Goal: Task Accomplishment & Management: Complete application form

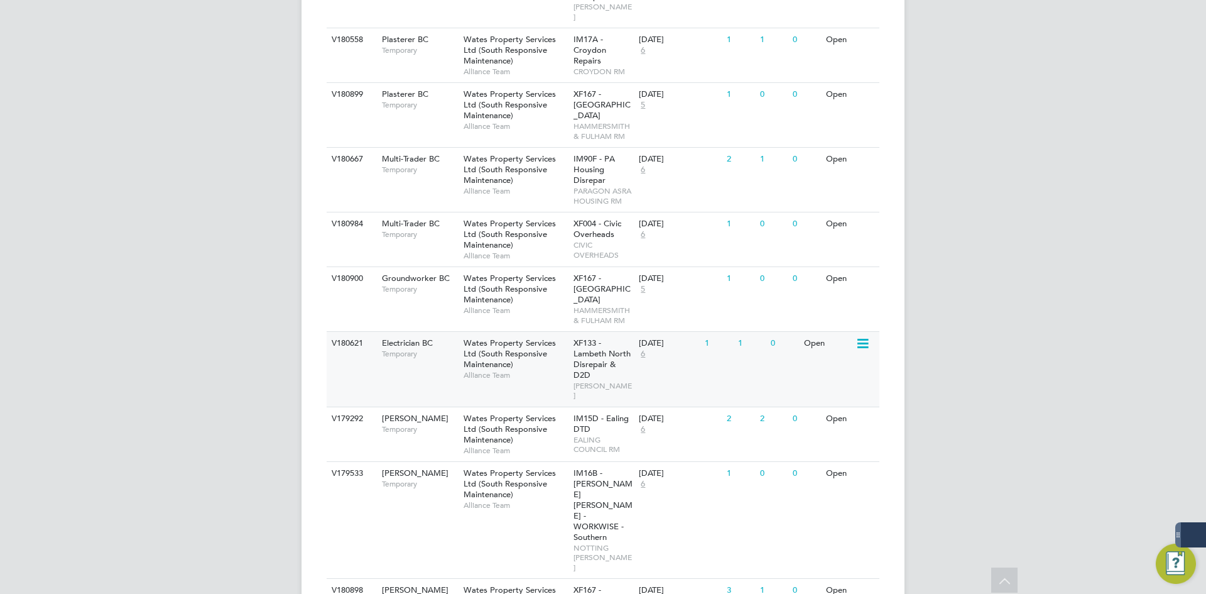
scroll to position [647, 0]
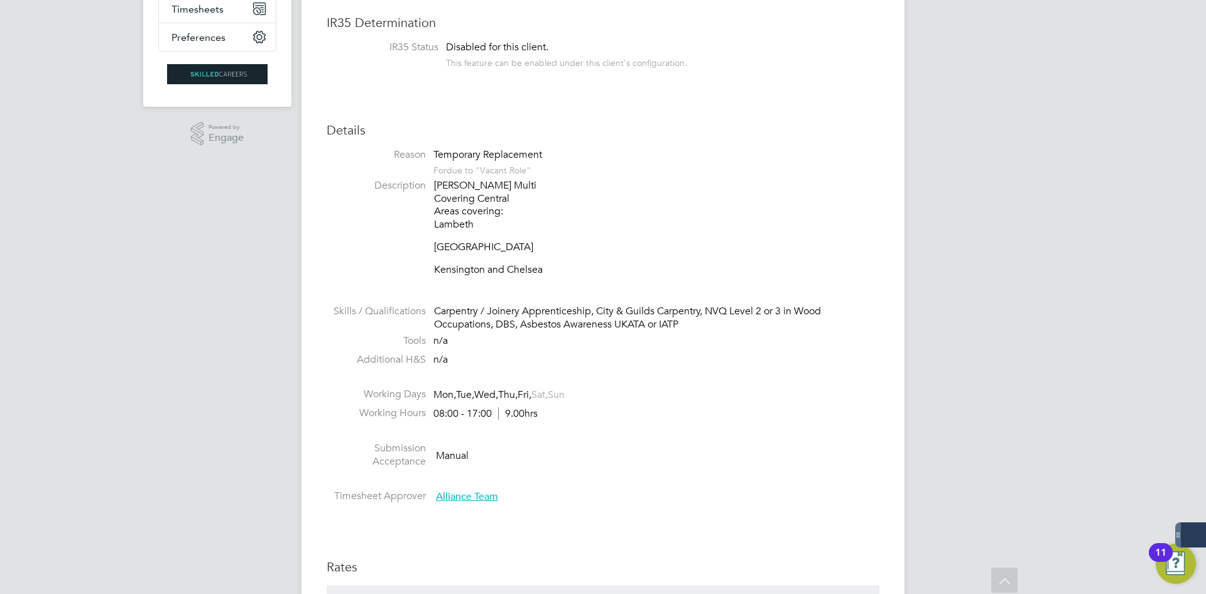
scroll to position [565, 0]
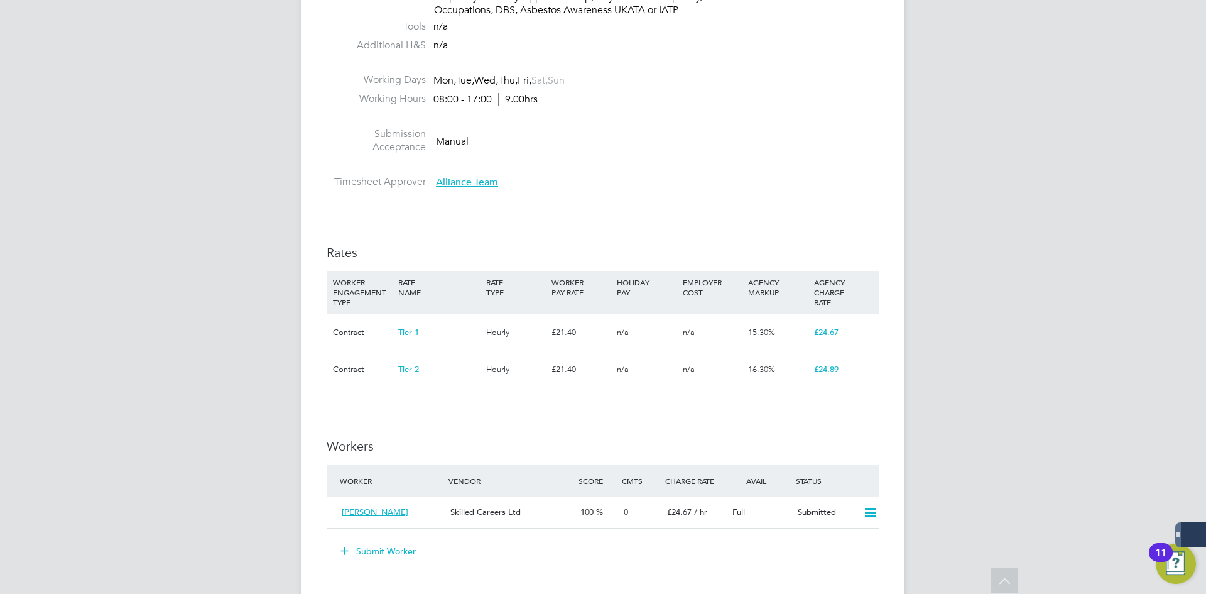
click at [377, 555] on button "Submit Worker" at bounding box center [379, 551] width 94 height 20
click at [380, 548] on button "Submit Worker" at bounding box center [379, 551] width 94 height 20
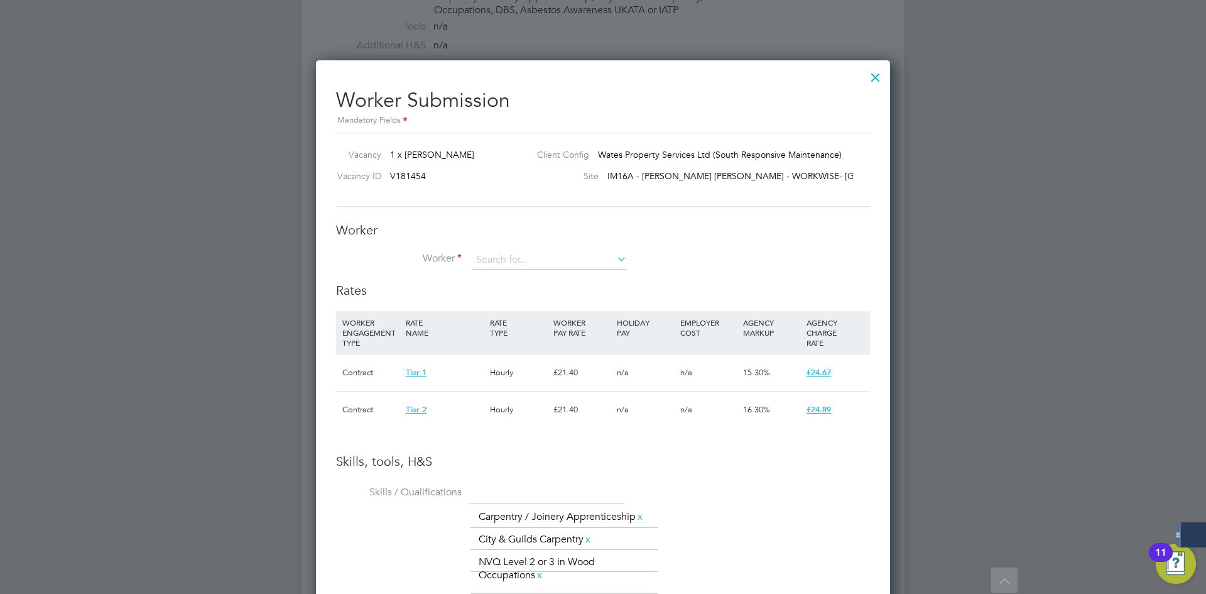
scroll to position [37, 85]
click at [519, 266] on input at bounding box center [549, 260] width 155 height 19
drag, startPoint x: 512, startPoint y: 275, endPoint x: 529, endPoint y: 282, distance: 18.3
click at [513, 284] on li "Joseph Pep rah (314221)" at bounding box center [549, 277] width 156 height 17
type input "Joseph Peprah (314221)"
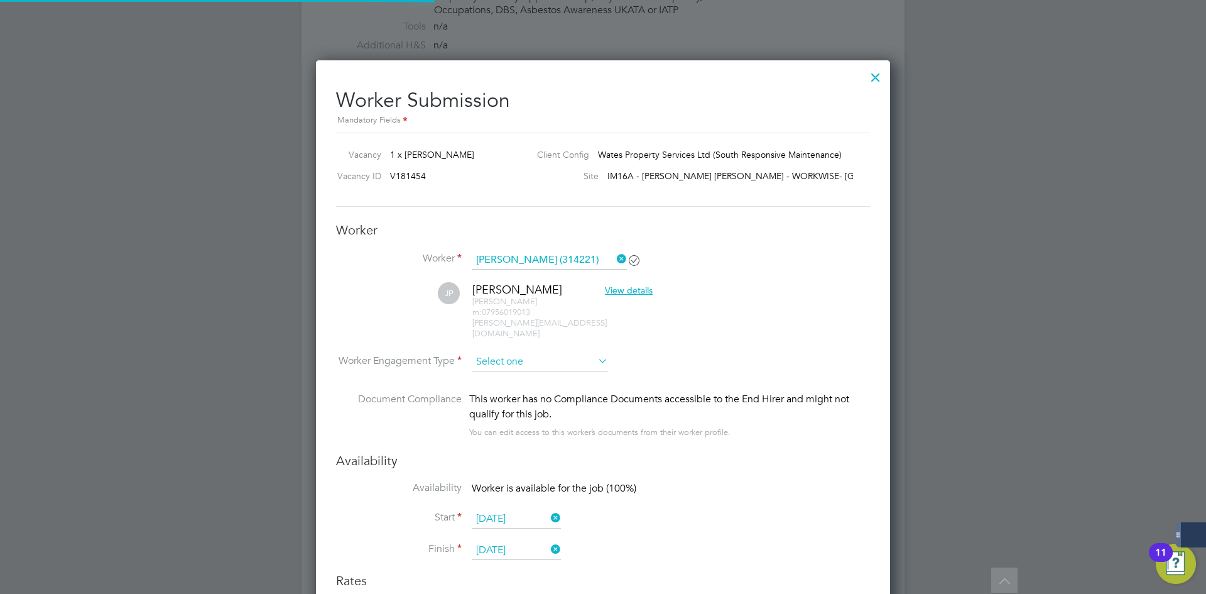
click at [555, 357] on input at bounding box center [540, 361] width 136 height 19
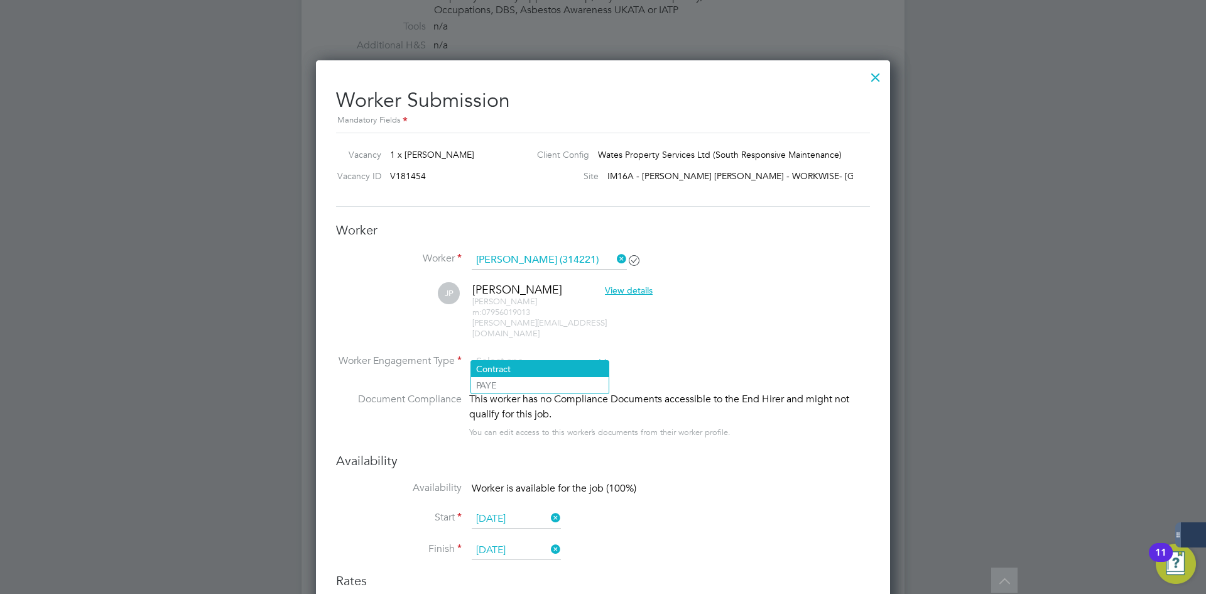
click at [555, 365] on li "Contract" at bounding box center [540, 369] width 138 height 16
type input "Contract"
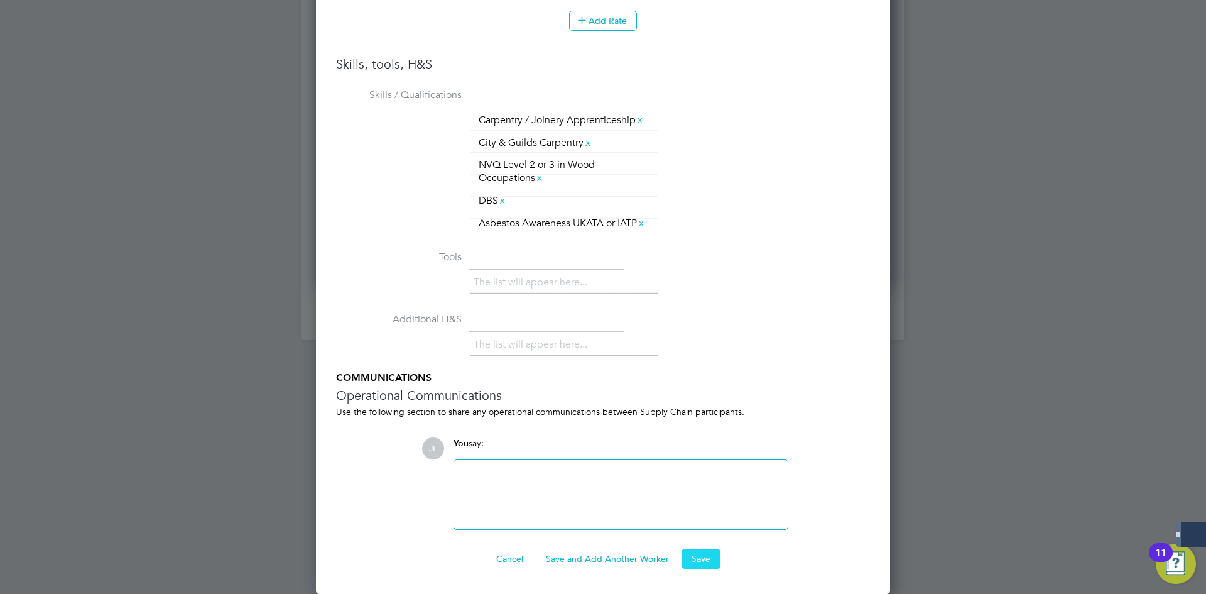
click at [694, 568] on button "Save" at bounding box center [701, 558] width 39 height 20
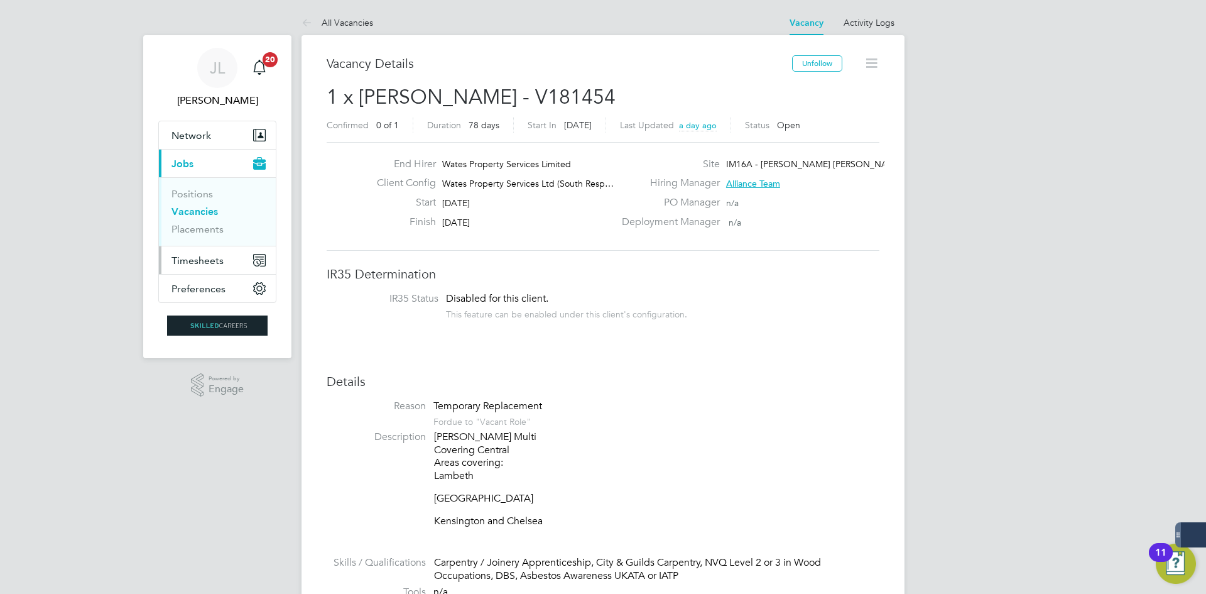
click at [205, 255] on span "Timesheets" at bounding box center [197, 260] width 52 height 12
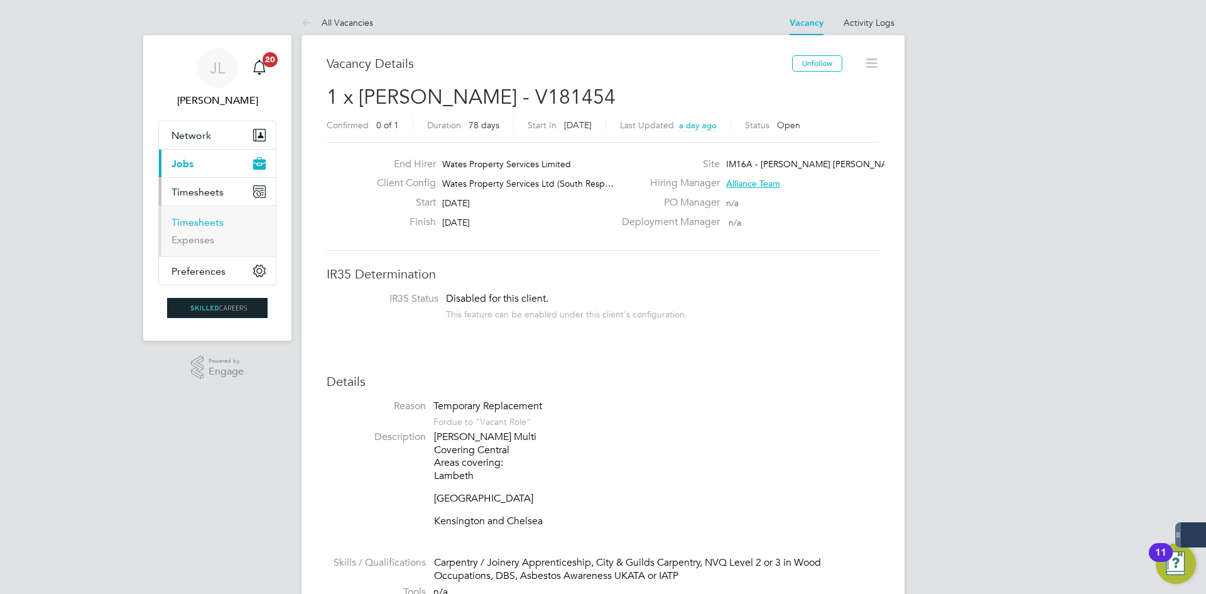
click at [209, 225] on link "Timesheets" at bounding box center [197, 222] width 52 height 12
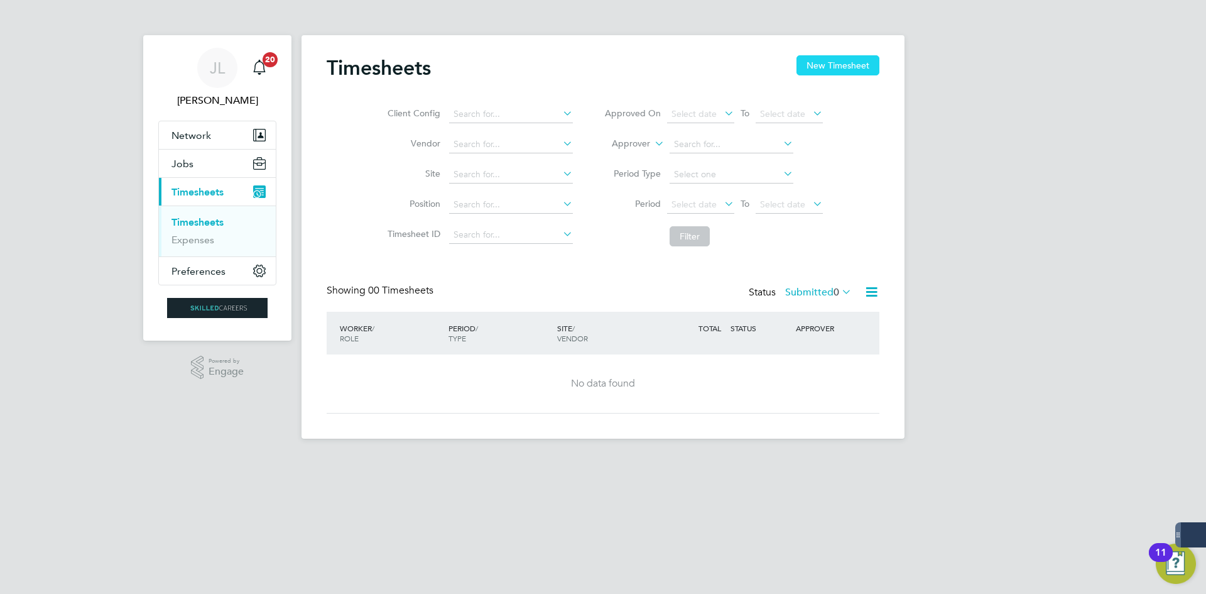
click at [866, 63] on button "New Timesheet" at bounding box center [837, 65] width 83 height 20
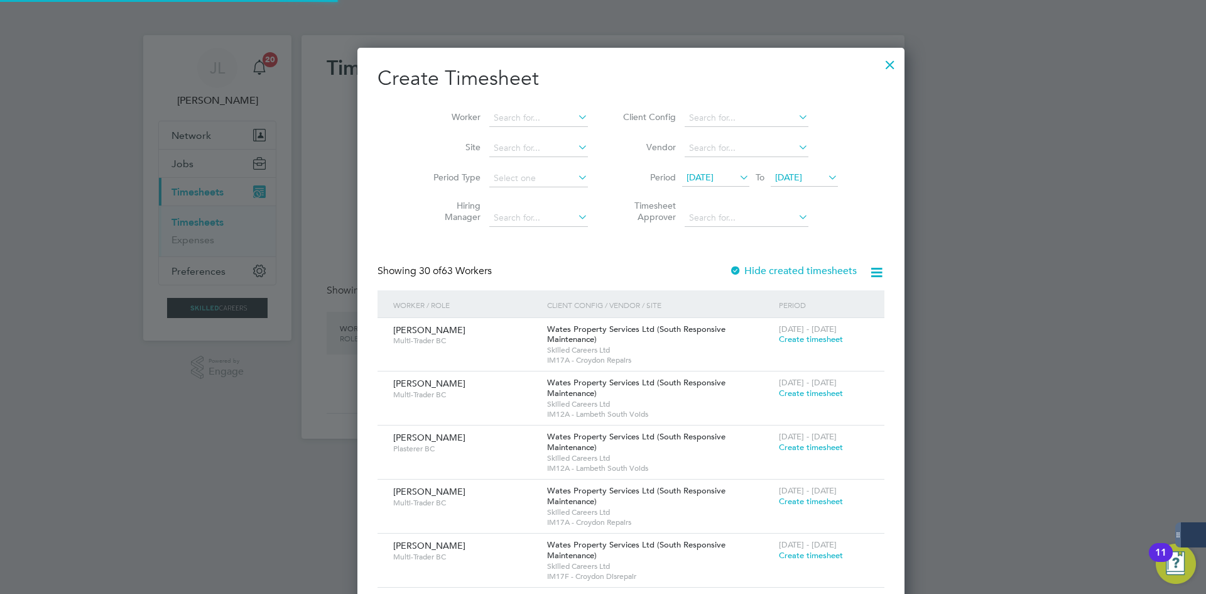
scroll to position [2027, 491]
click at [536, 121] on input at bounding box center [538, 118] width 99 height 18
click at [543, 168] on li "Oliver Smith" at bounding box center [537, 168] width 155 height 17
type input "[PERSON_NAME]"
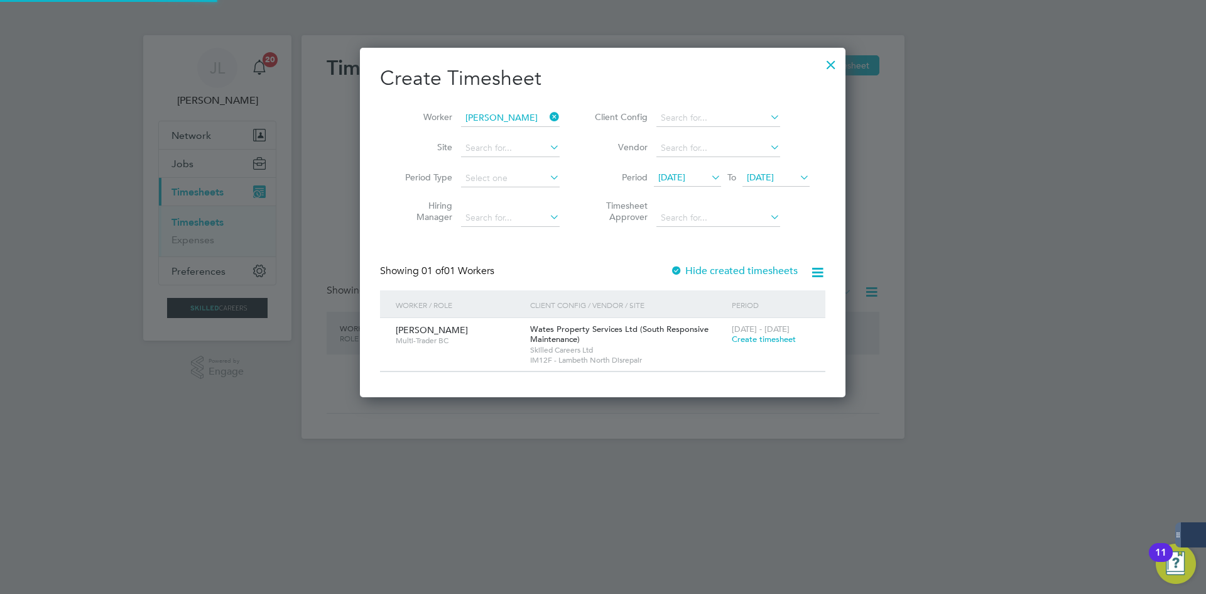
scroll to position [350, 486]
click at [719, 273] on label "Hide created timesheets" at bounding box center [734, 270] width 128 height 13
click at [541, 122] on input at bounding box center [510, 118] width 99 height 18
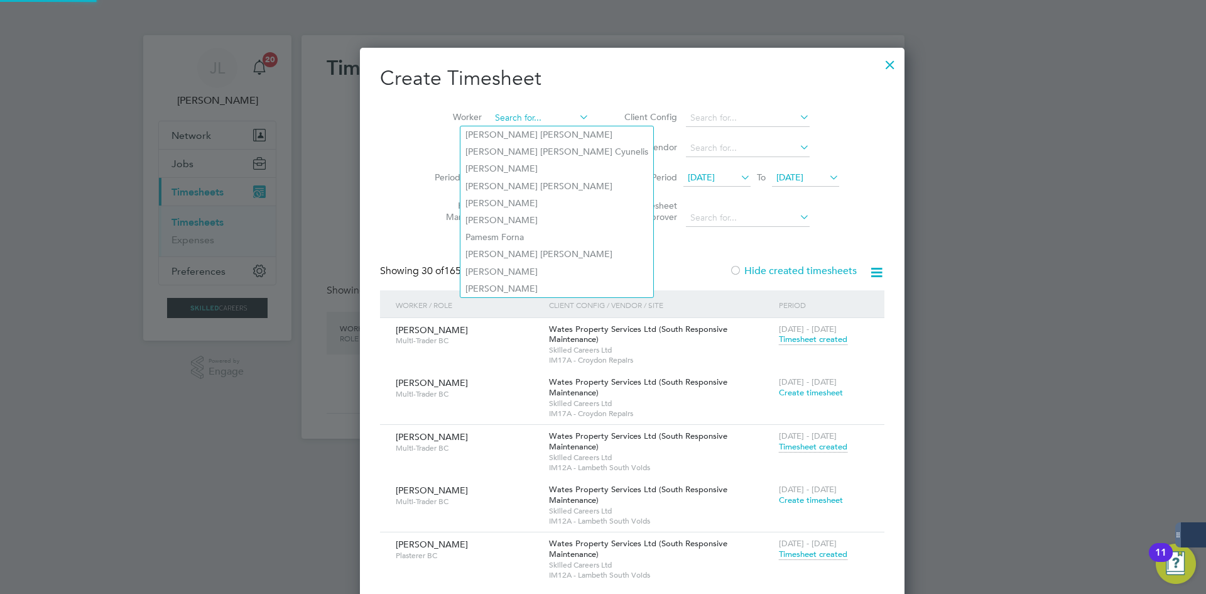
scroll to position [3533, 486]
click at [511, 122] on input at bounding box center [540, 118] width 99 height 18
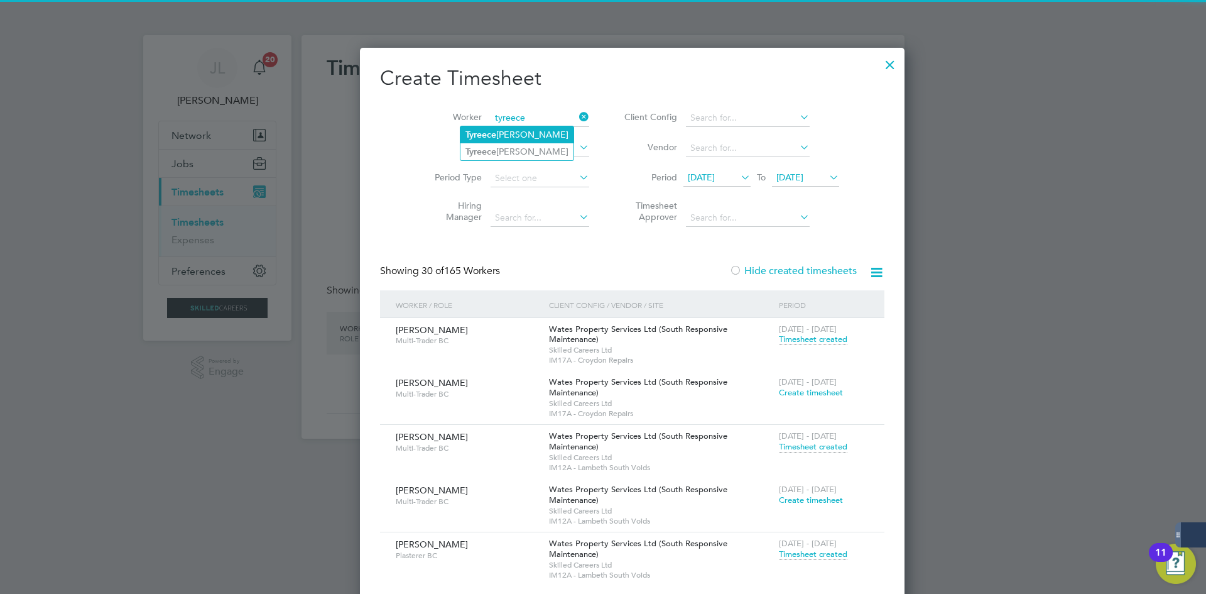
click at [508, 129] on li "Tyreece Moses-Holmes" at bounding box center [516, 134] width 113 height 17
type input "Tyreece Moses-Holmes"
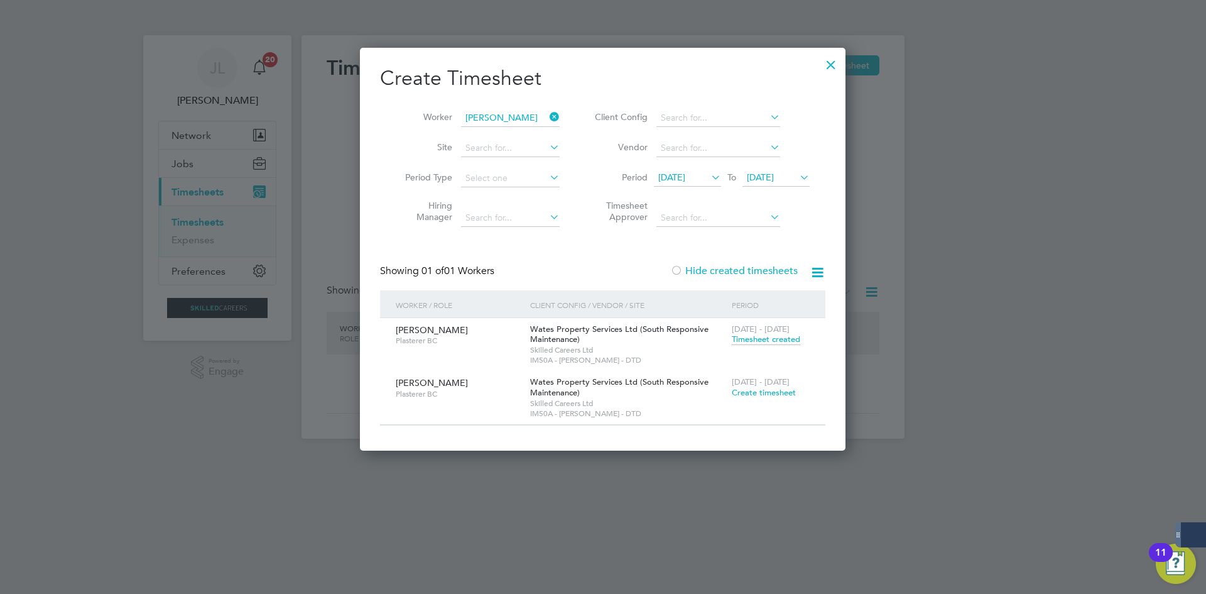
click at [764, 337] on span "Timesheet created" at bounding box center [766, 339] width 68 height 11
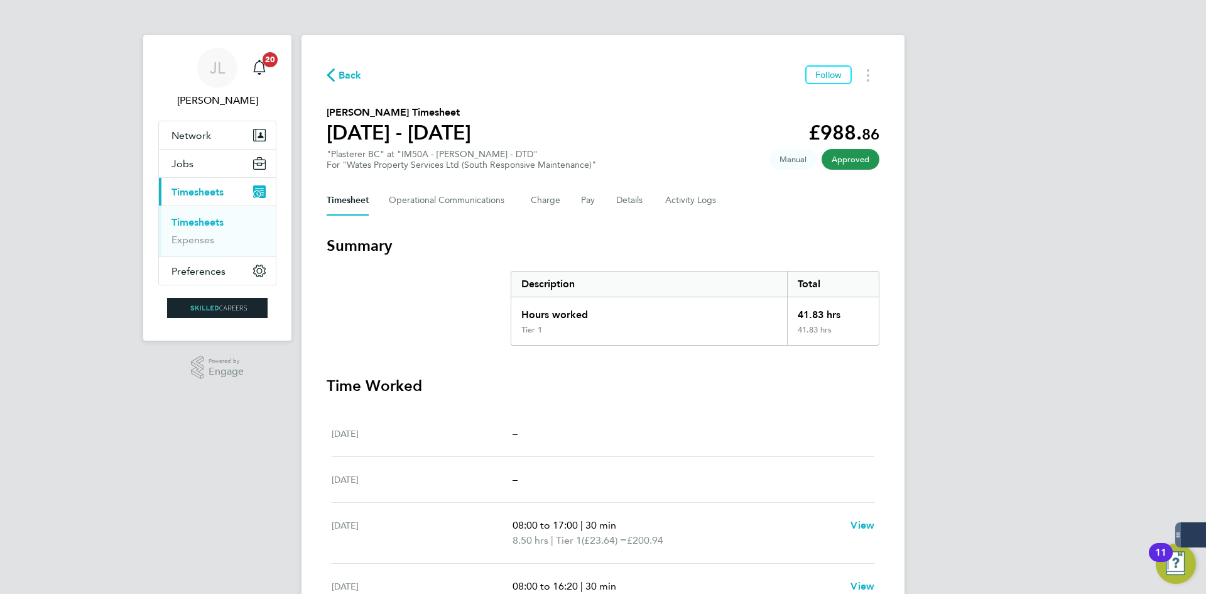
click at [202, 224] on link "Timesheets" at bounding box center [197, 222] width 52 height 12
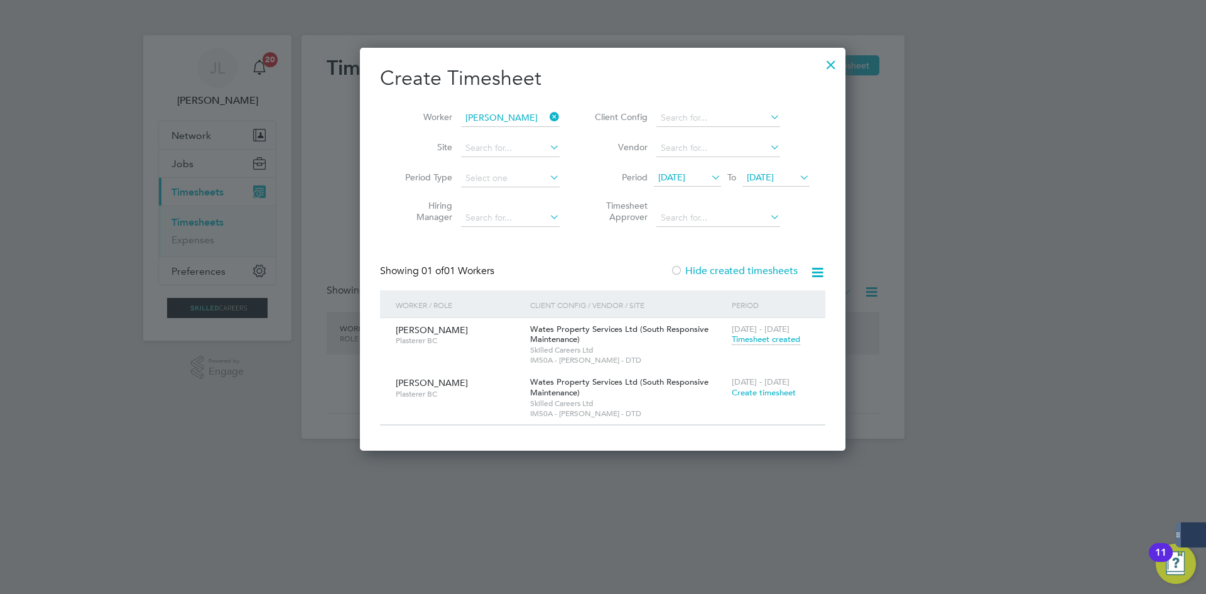
click at [547, 117] on icon at bounding box center [547, 117] width 0 height 18
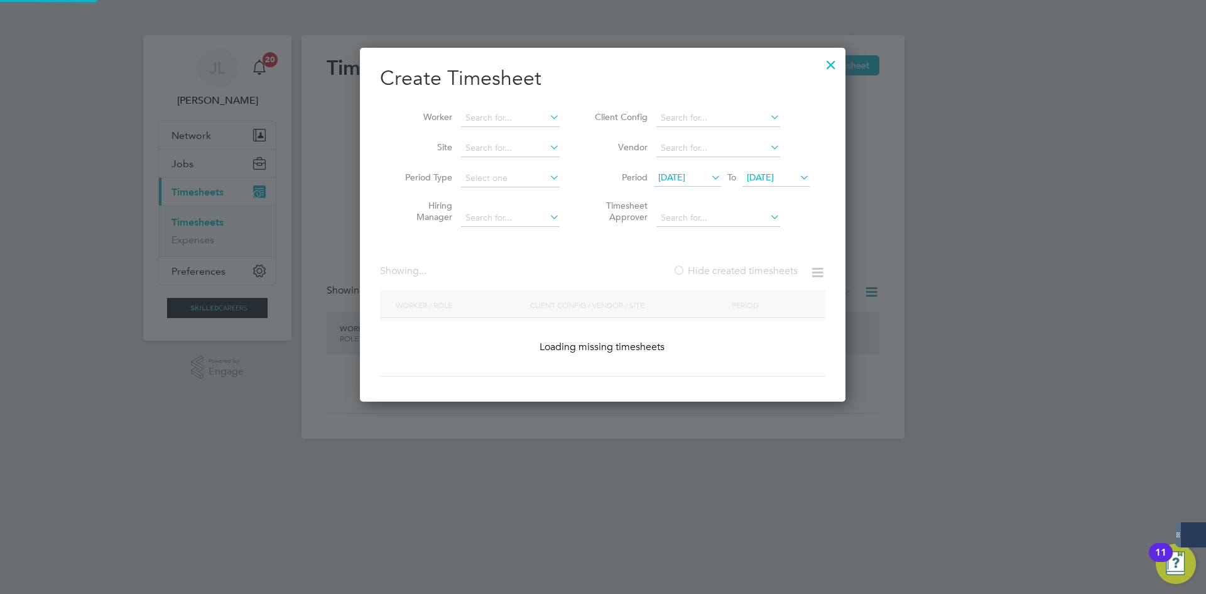
scroll to position [354, 486]
click at [523, 119] on input at bounding box center [510, 118] width 99 height 18
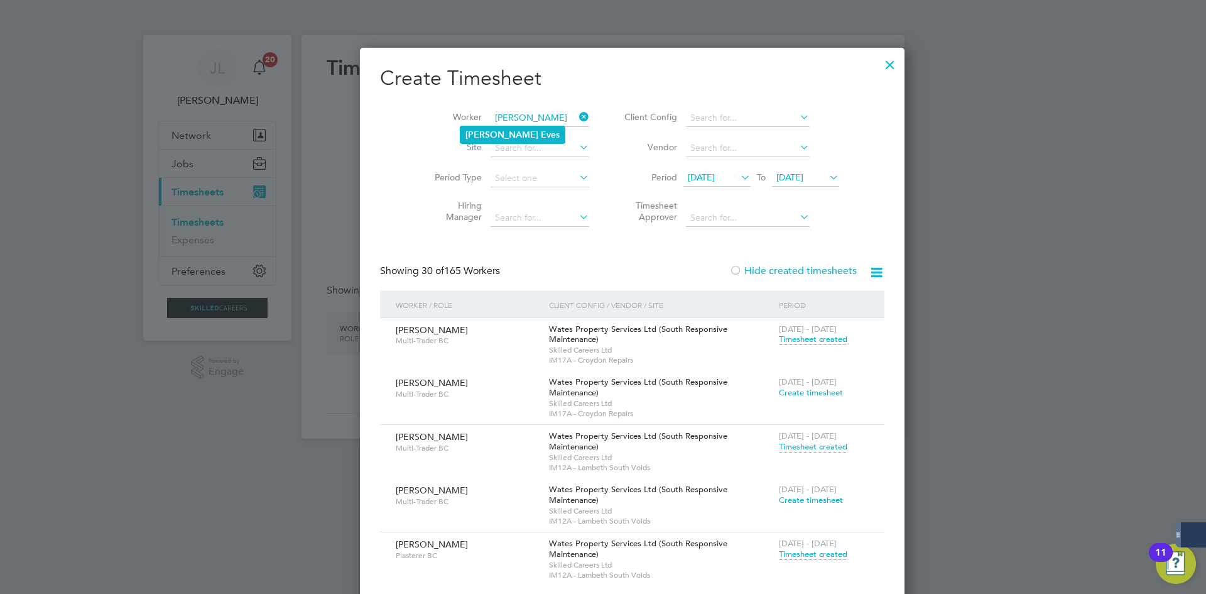
click at [531, 131] on li "Courtney Ev es" at bounding box center [512, 134] width 104 height 17
type input "[PERSON_NAME]"
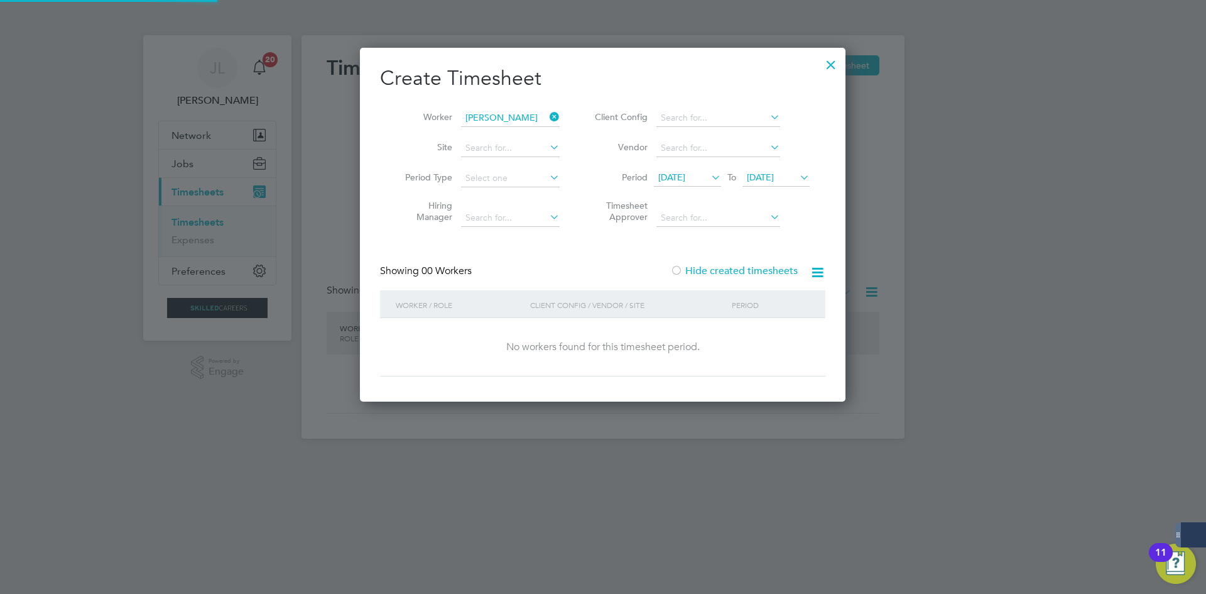
scroll to position [354, 486]
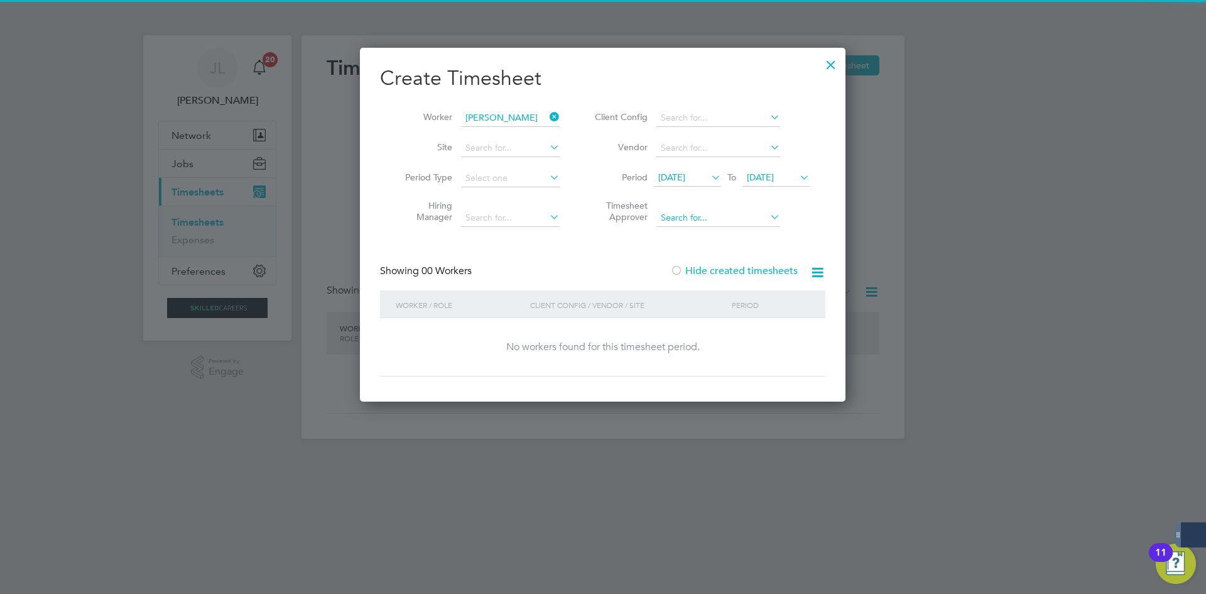
drag, startPoint x: 688, startPoint y: 267, endPoint x: 707, endPoint y: 215, distance: 54.6
click at [689, 267] on label "Hide created timesheets" at bounding box center [734, 270] width 128 height 13
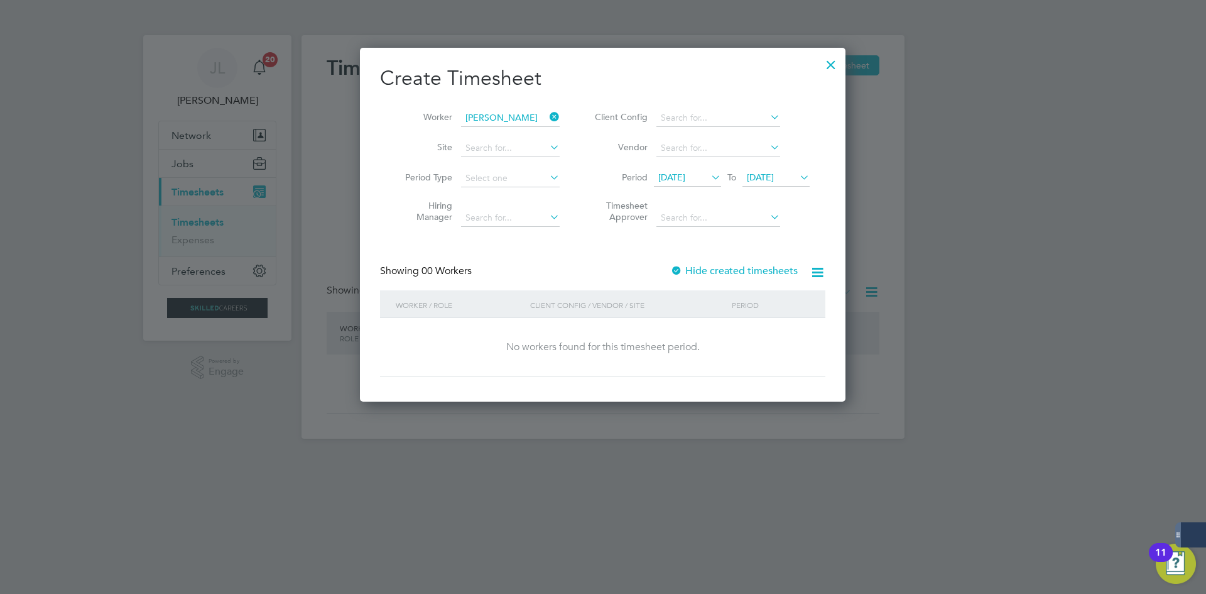
scroll to position [6, 6]
click at [685, 177] on span "[DATE]" at bounding box center [671, 176] width 27 height 11
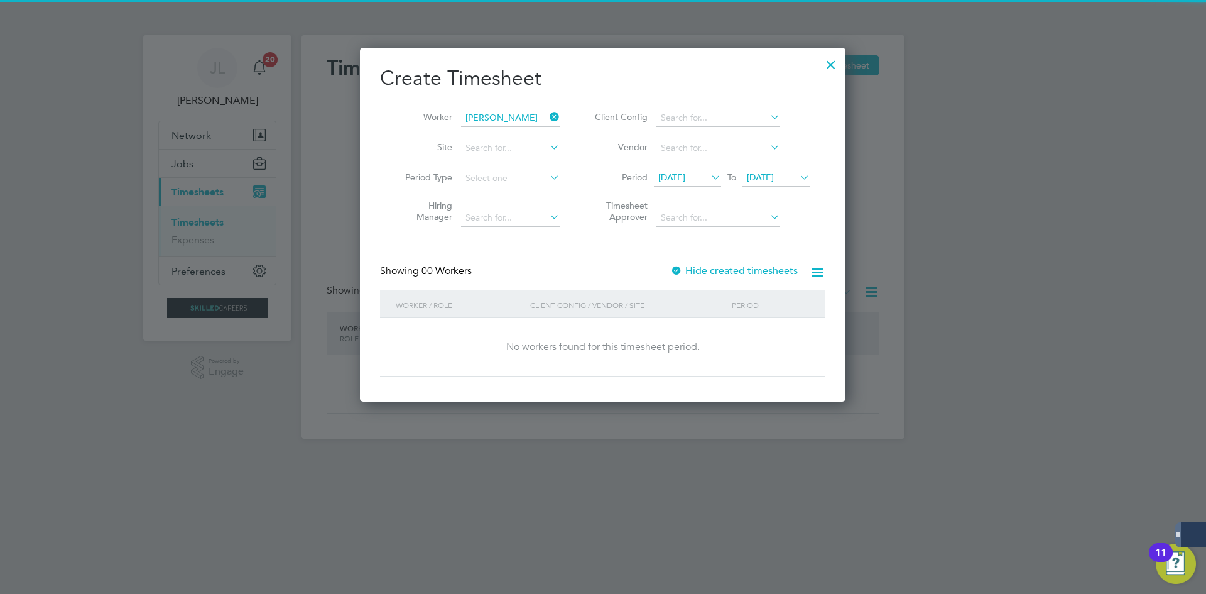
scroll to position [435, 0]
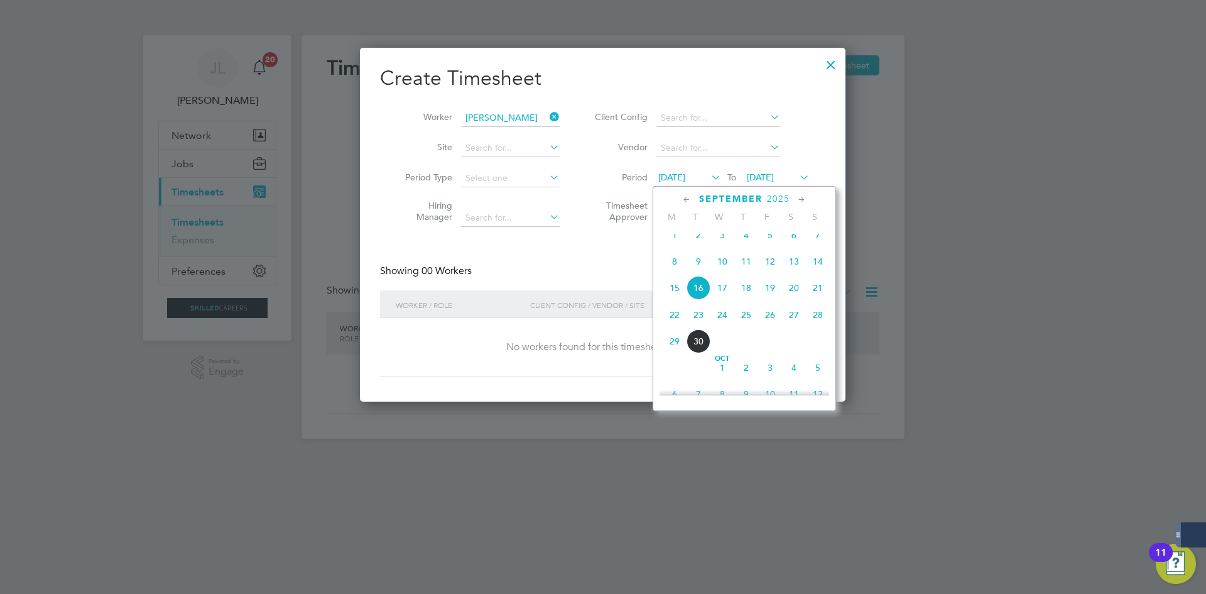
click at [694, 272] on span "9" at bounding box center [699, 261] width 24 height 24
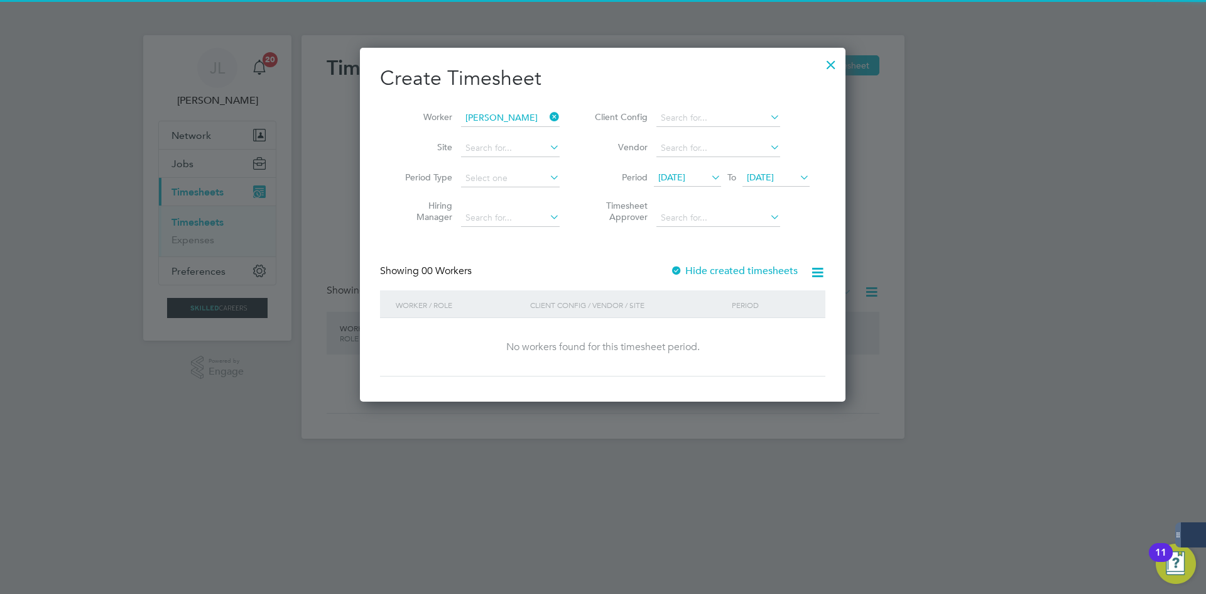
click at [713, 266] on label "Hide created timesheets" at bounding box center [734, 270] width 128 height 13
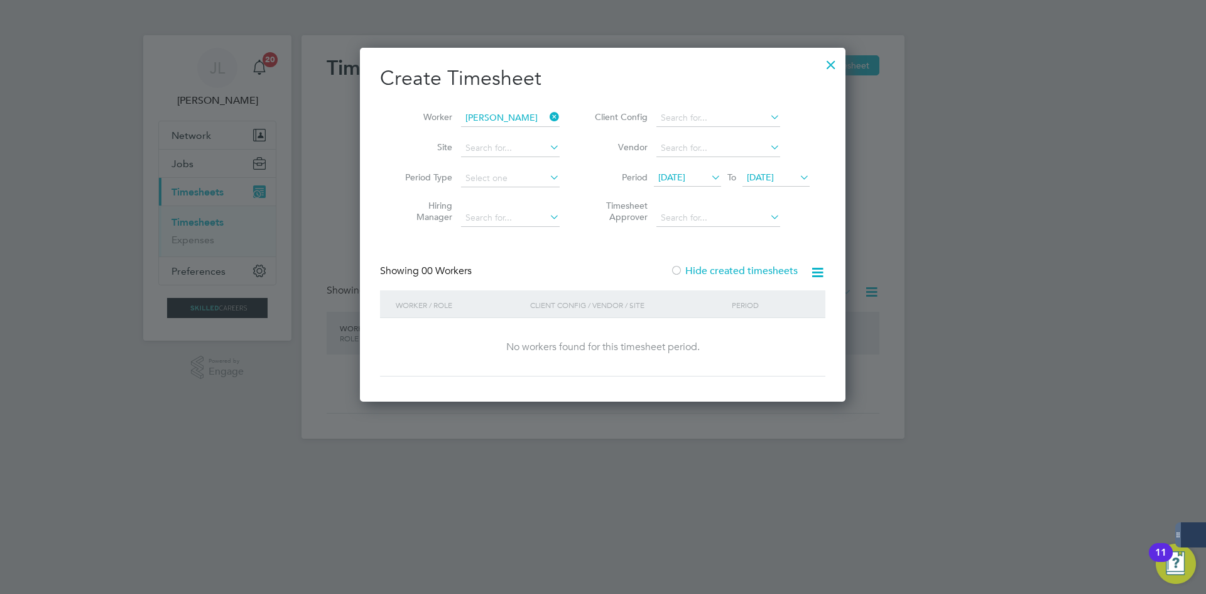
click at [685, 175] on span "09 Sep 2025" at bounding box center [671, 176] width 27 height 11
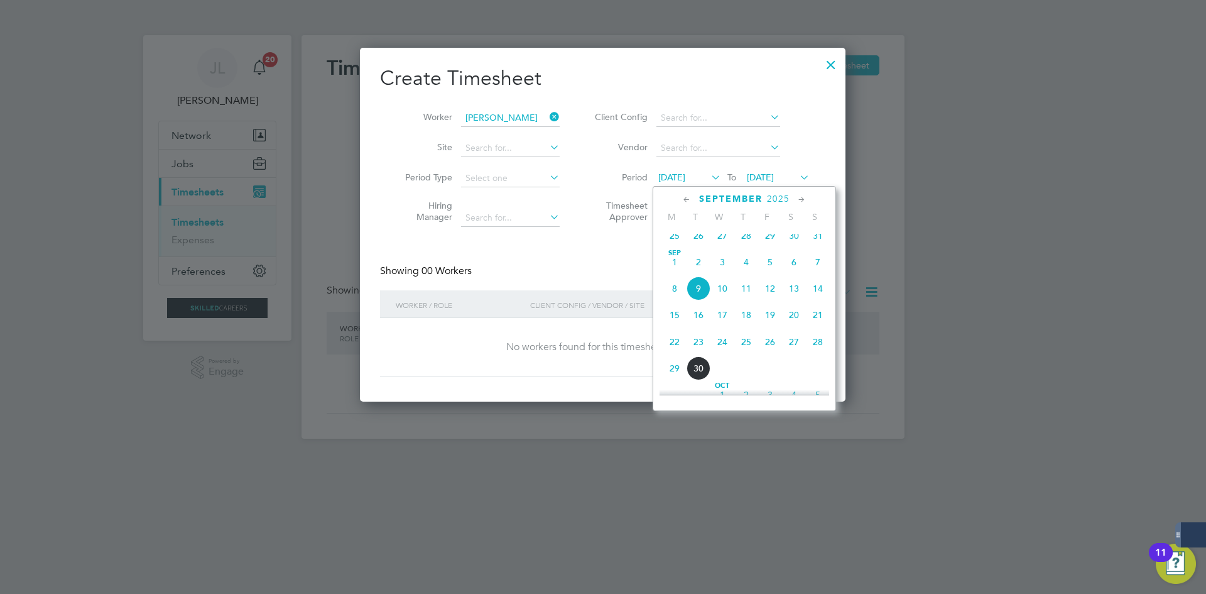
click at [699, 247] on span "26" at bounding box center [699, 236] width 24 height 24
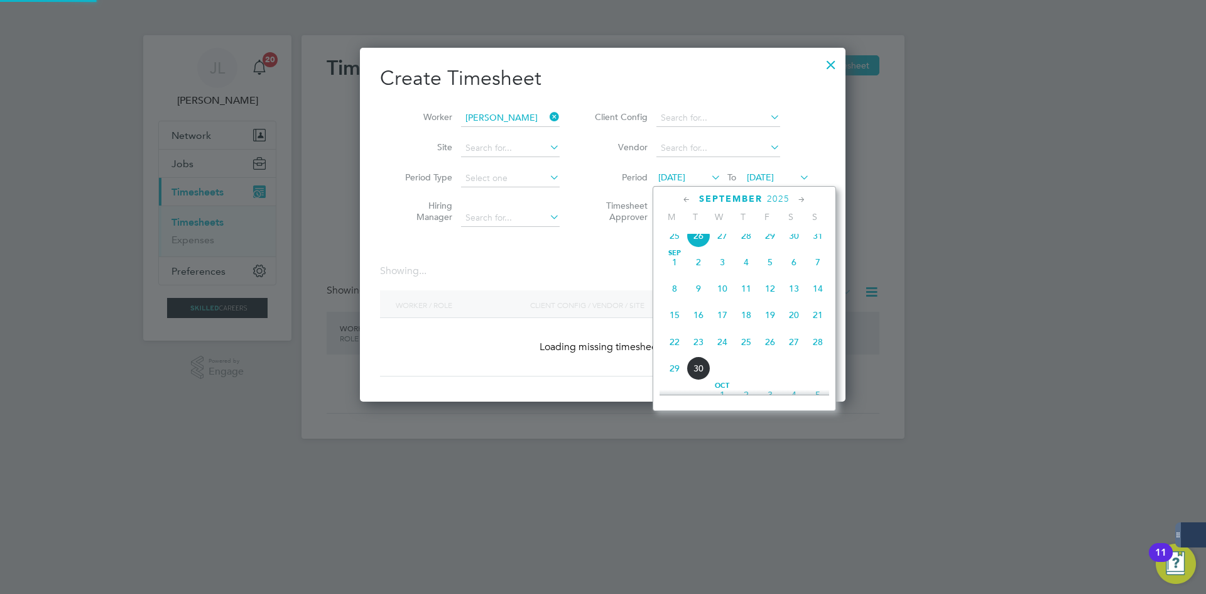
scroll to position [6, 6]
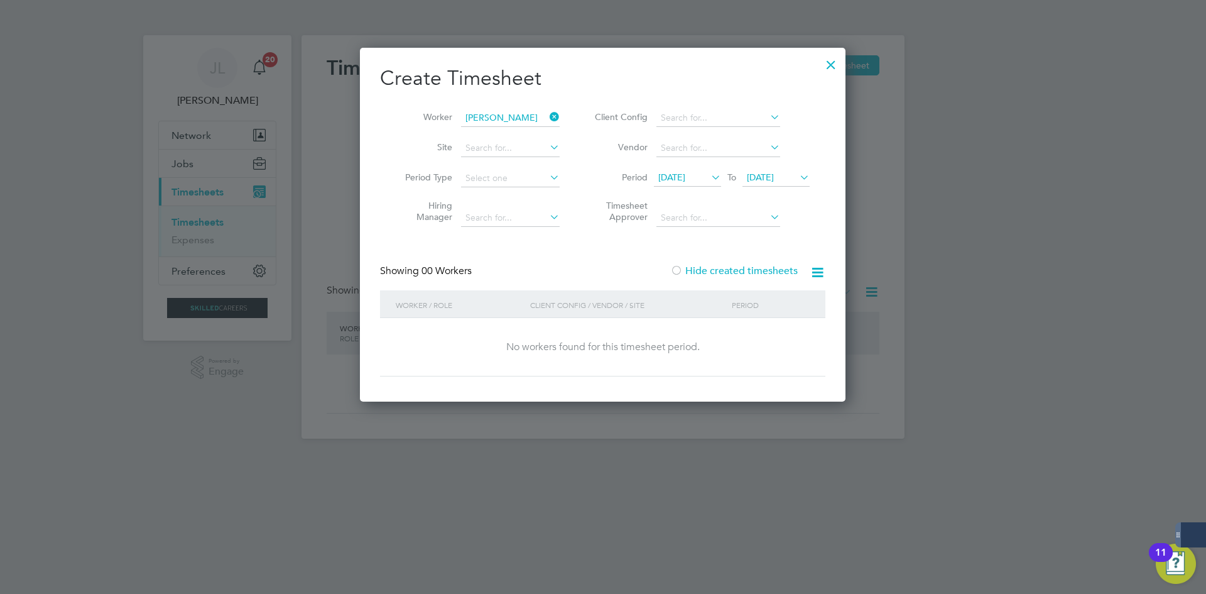
click at [685, 176] on span "26 Aug 2025" at bounding box center [671, 176] width 27 height 11
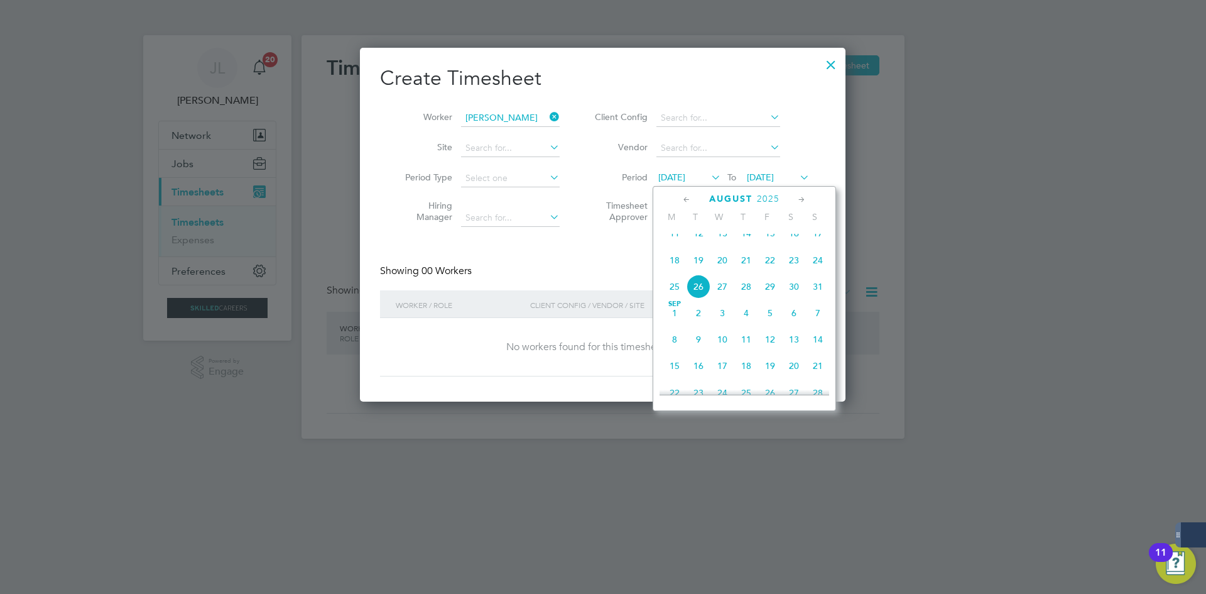
scroll to position [552, 0]
click at [700, 286] on span "9" at bounding box center [699, 276] width 24 height 24
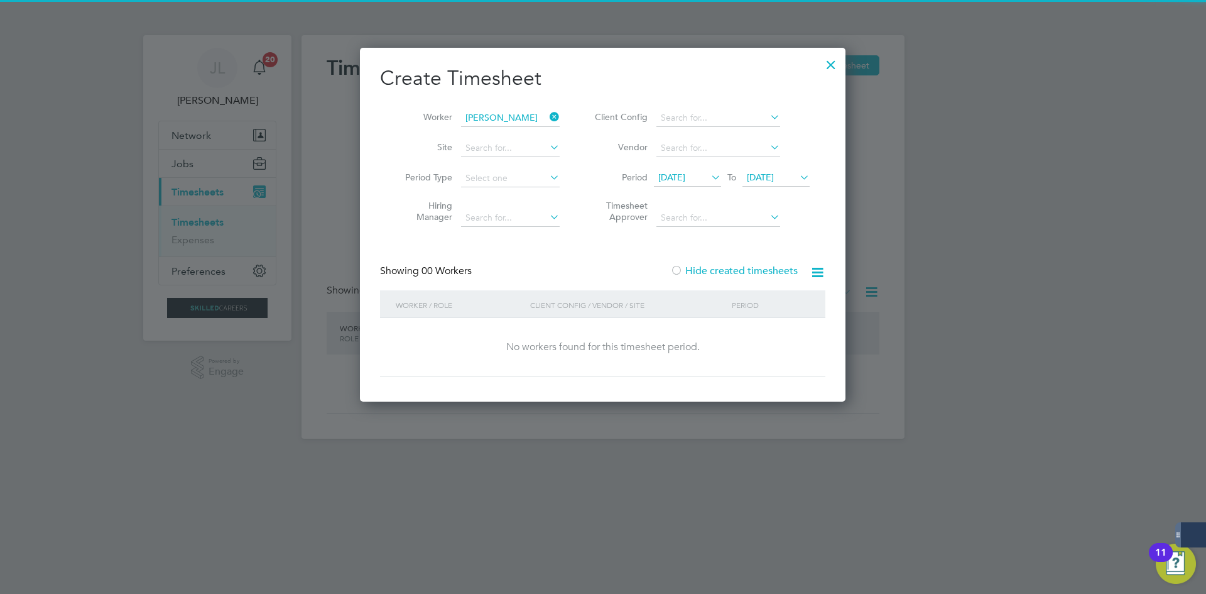
click at [775, 266] on label "Hide created timesheets" at bounding box center [734, 270] width 128 height 13
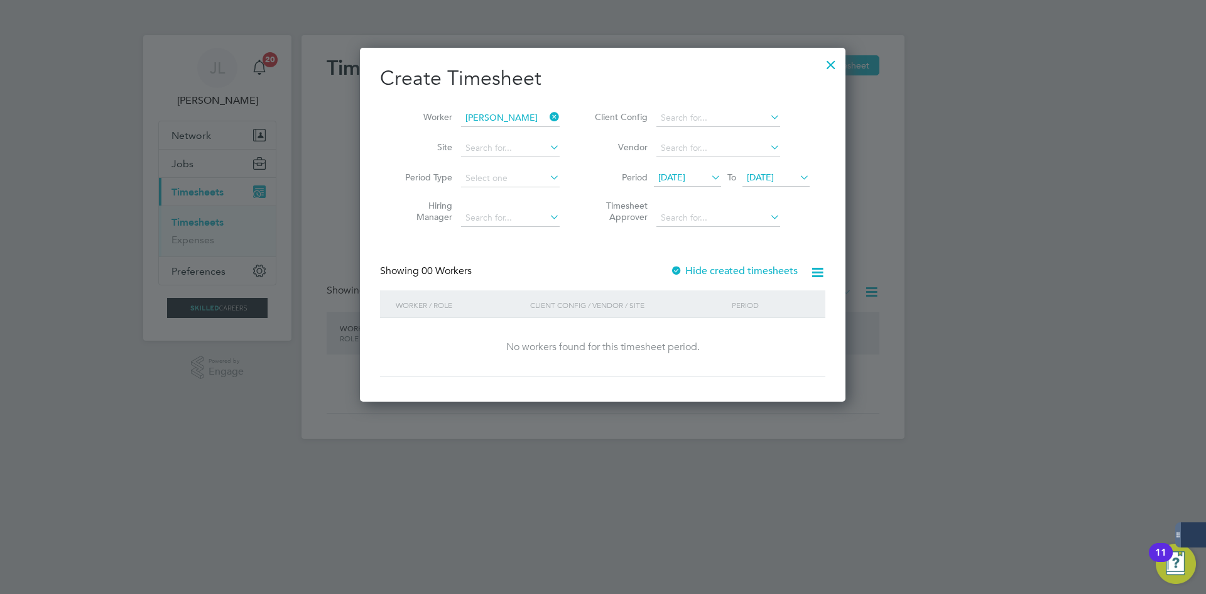
click at [774, 267] on label "Hide created timesheets" at bounding box center [734, 270] width 128 height 13
click at [774, 175] on span "[DATE]" at bounding box center [760, 176] width 27 height 11
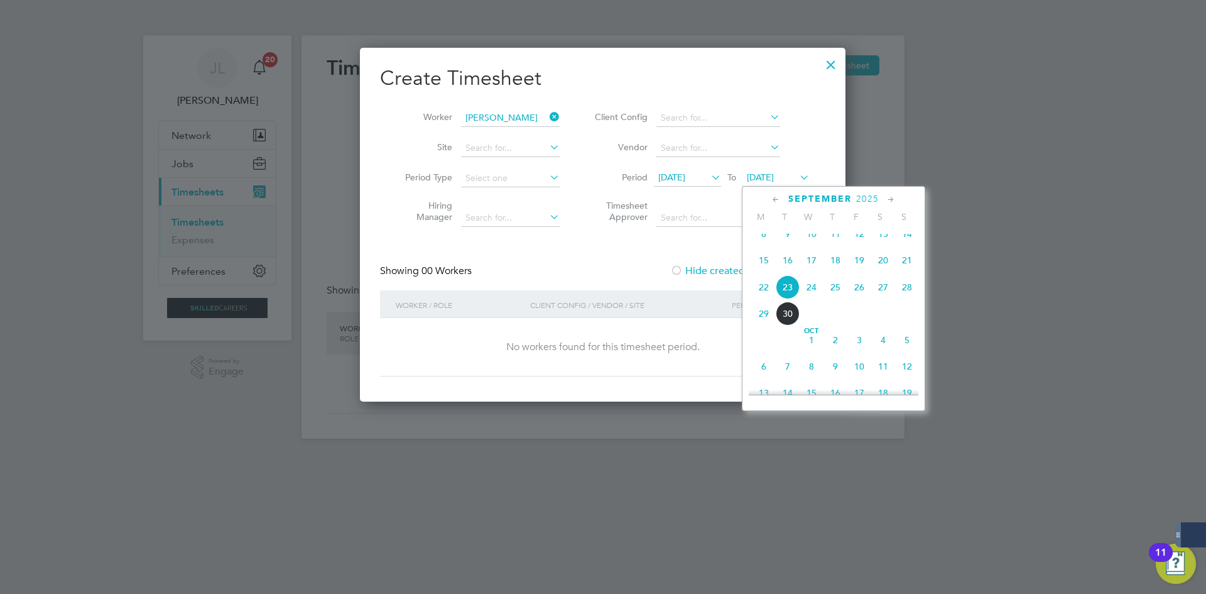
click at [791, 325] on span "30" at bounding box center [788, 313] width 24 height 24
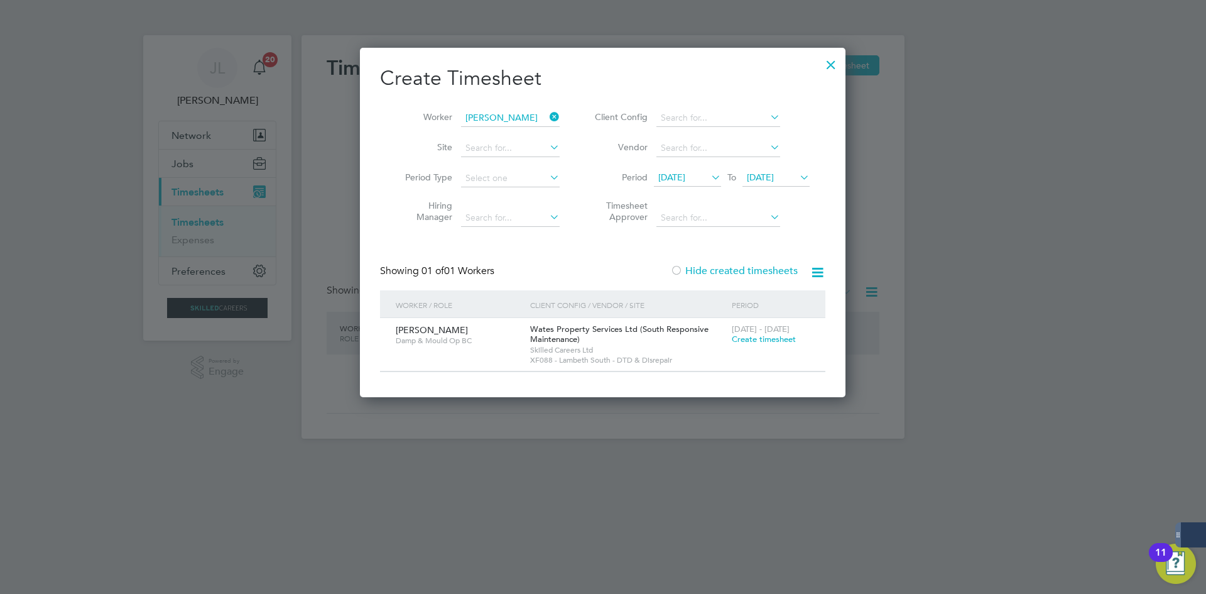
click at [702, 171] on span "09 Sep 2025" at bounding box center [687, 178] width 67 height 17
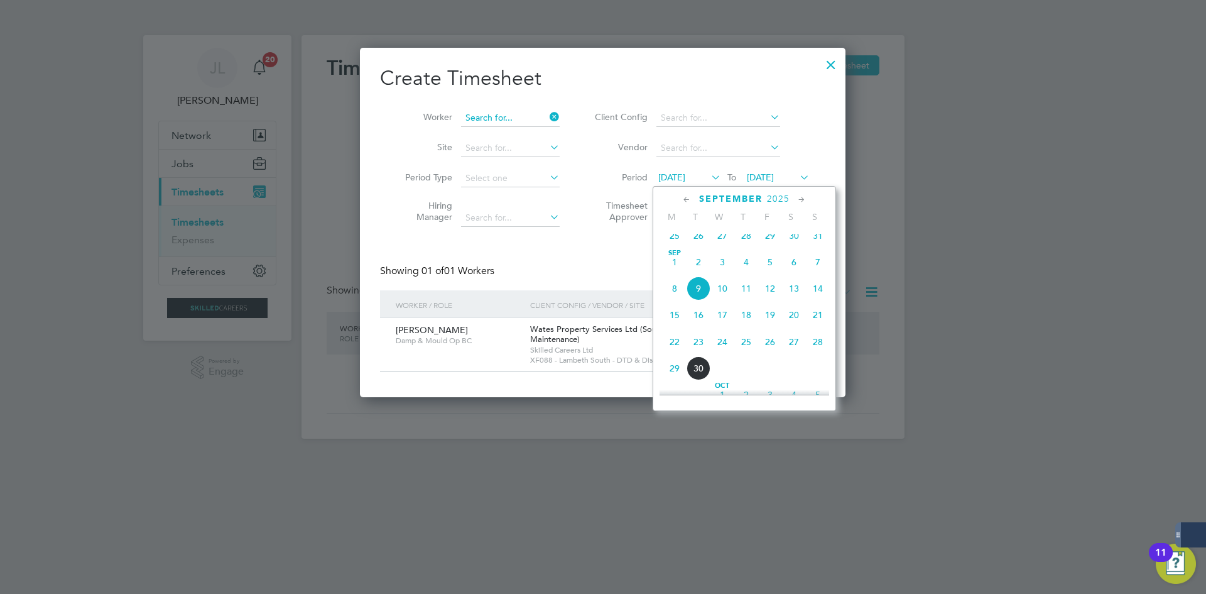
click at [493, 112] on input at bounding box center [510, 118] width 99 height 18
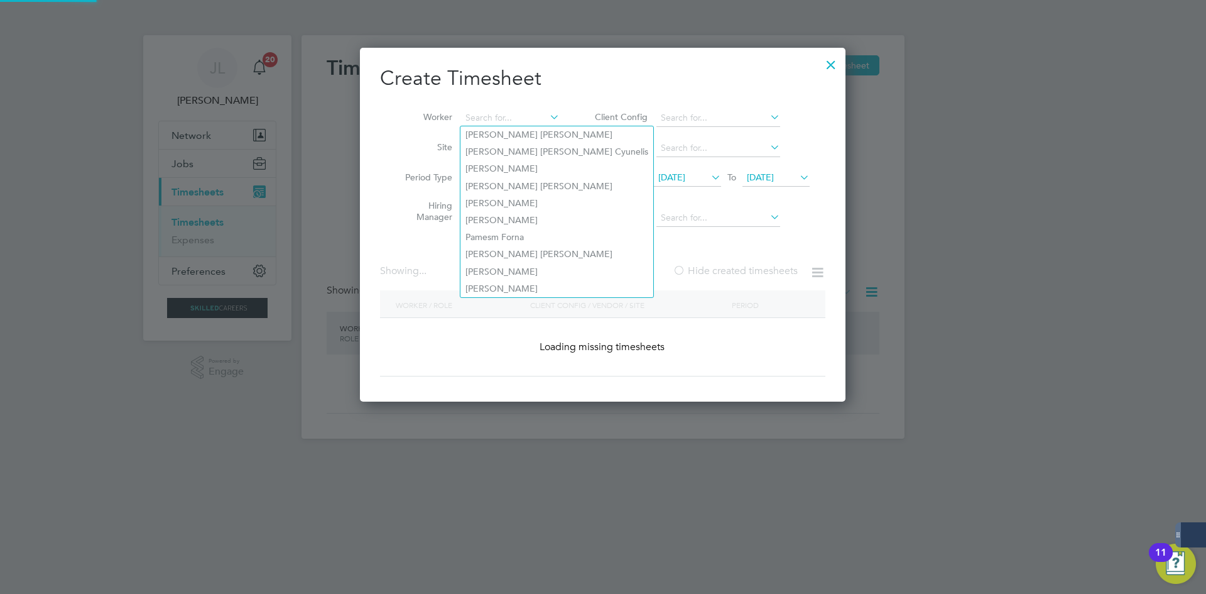
click at [237, 107] on div at bounding box center [603, 297] width 1206 height 594
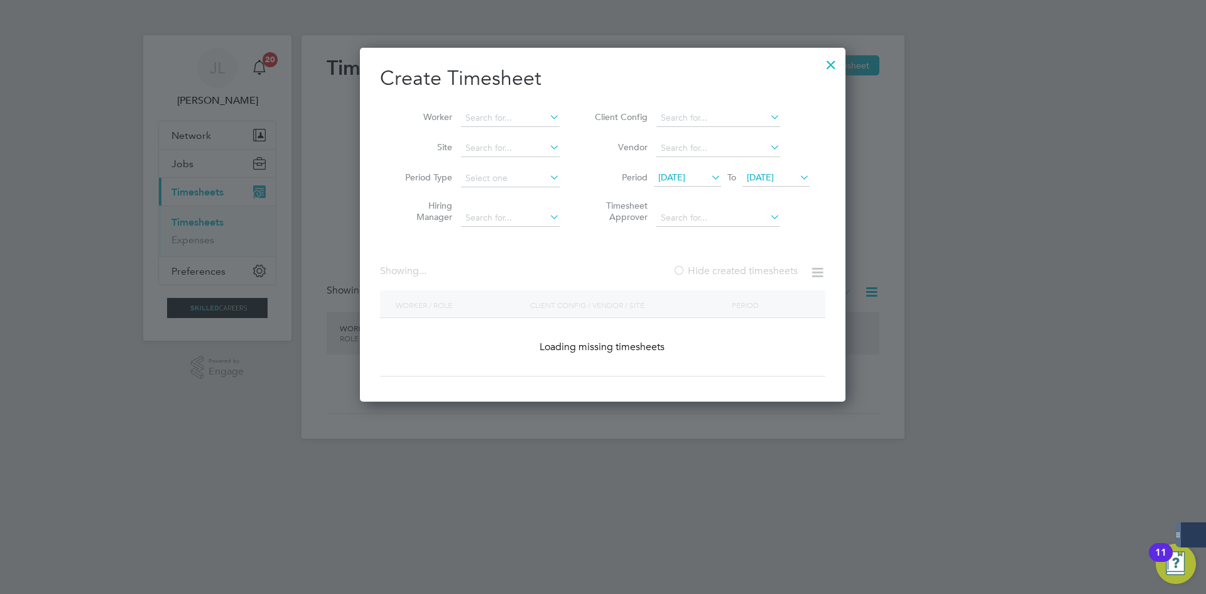
click at [819, 67] on h2 "Create Timesheet" at bounding box center [602, 78] width 445 height 26
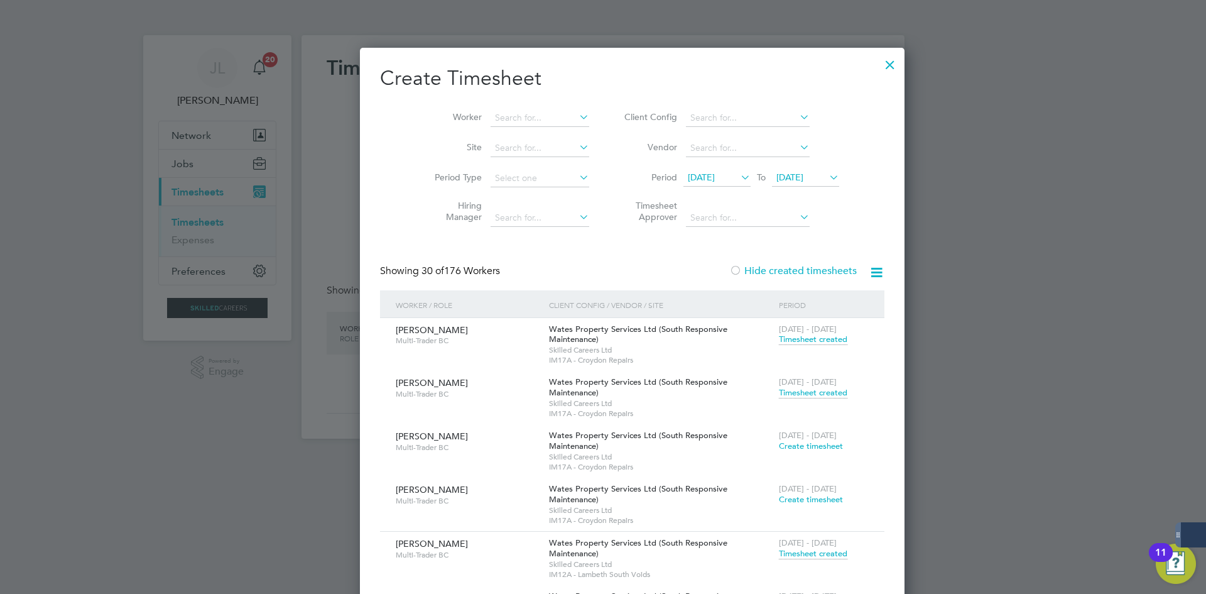
click at [879, 63] on div at bounding box center [890, 61] width 23 height 23
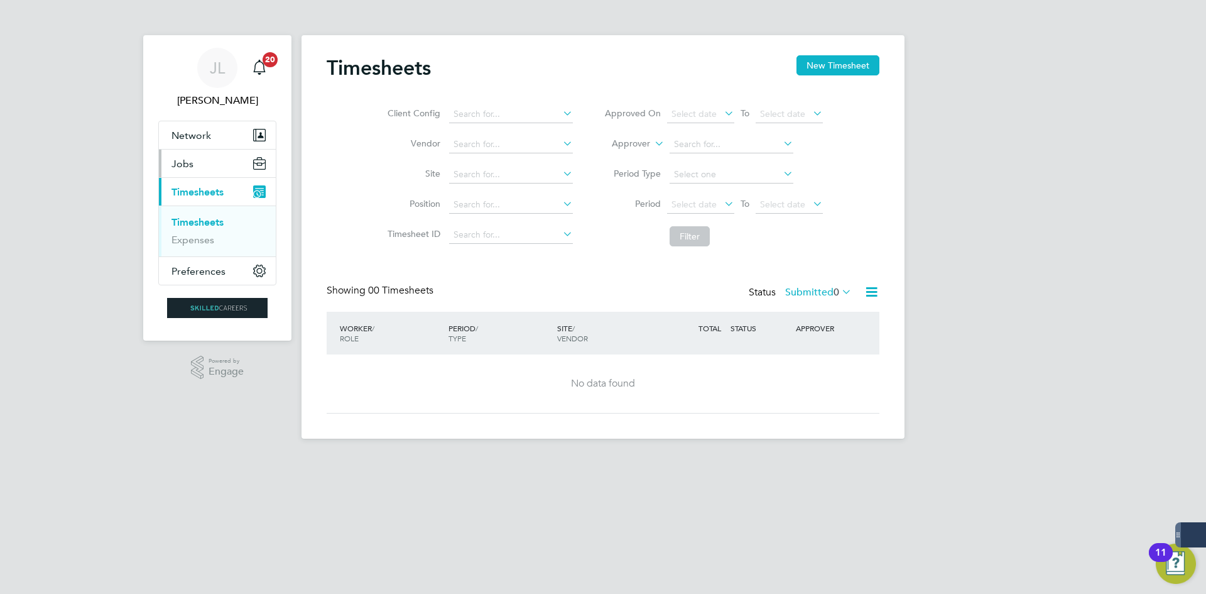
click at [213, 168] on button "Jobs" at bounding box center [217, 163] width 117 height 28
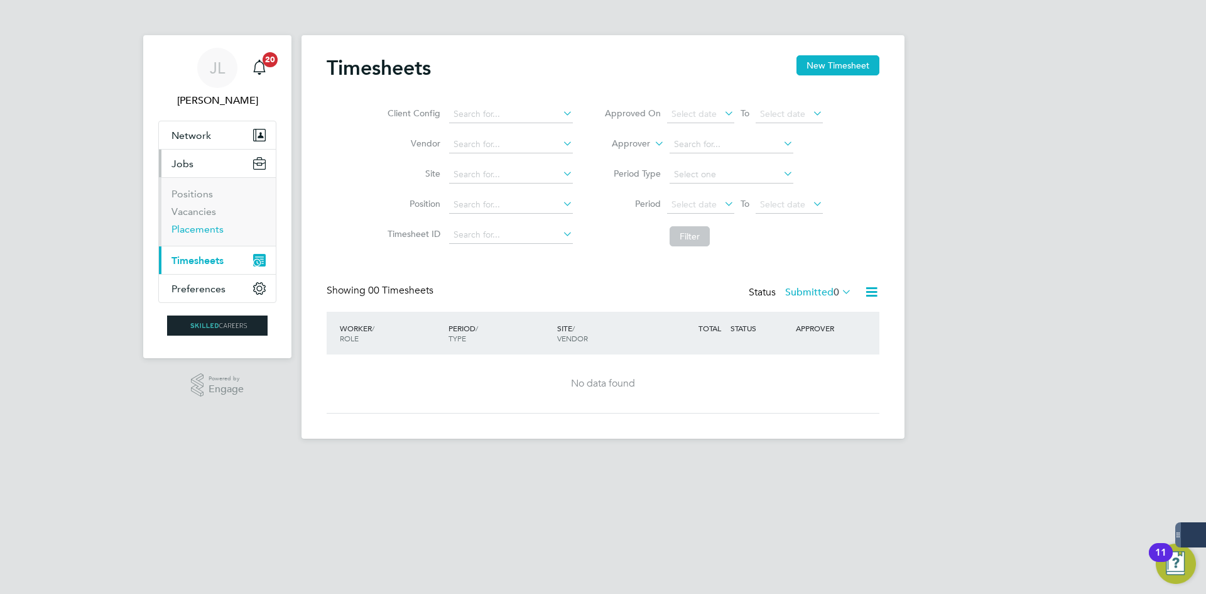
click at [214, 225] on link "Placements" at bounding box center [197, 229] width 52 height 12
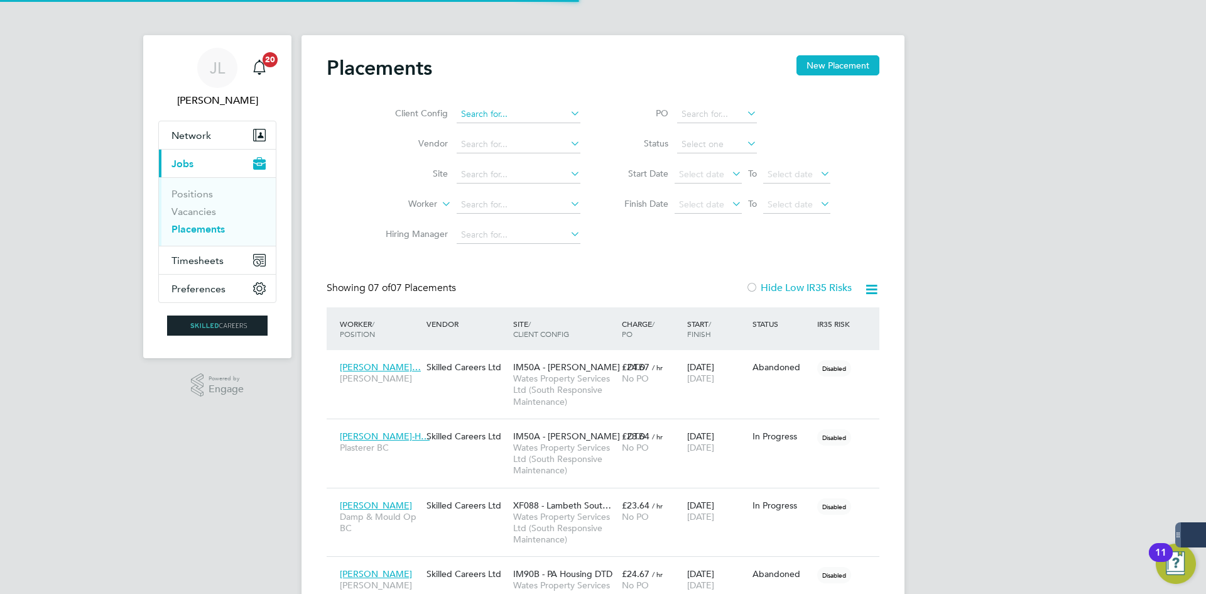
click at [521, 112] on input at bounding box center [519, 115] width 124 height 18
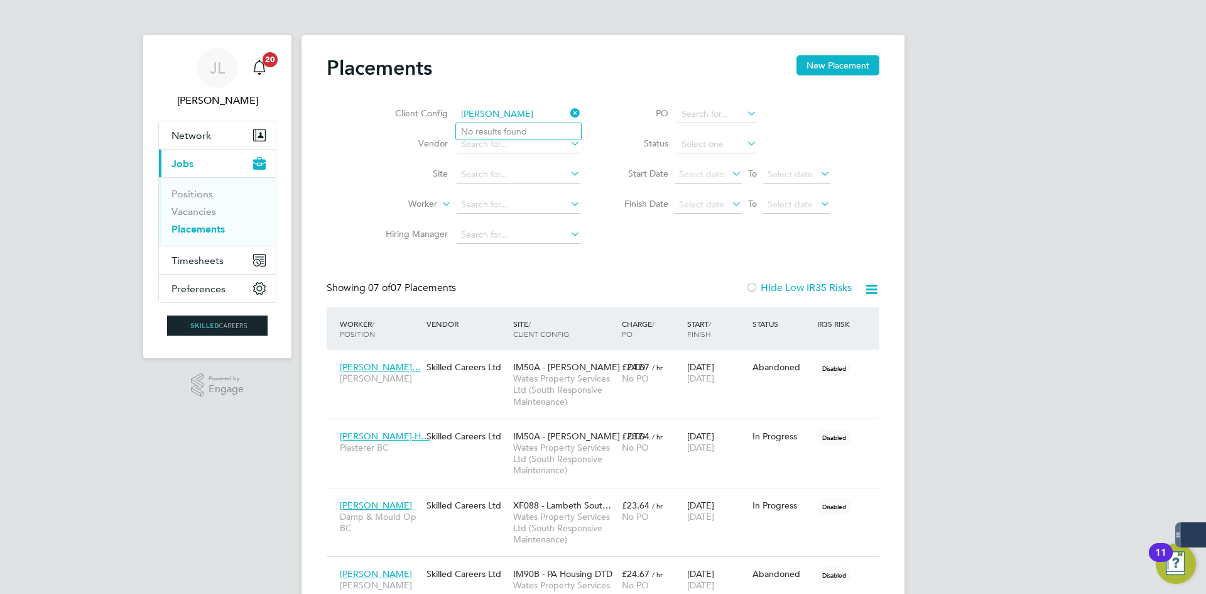
type input "courtney"
click at [568, 110] on icon at bounding box center [568, 113] width 0 height 18
click at [489, 195] on li "Worker" at bounding box center [478, 205] width 236 height 30
click at [493, 205] on input at bounding box center [519, 205] width 124 height 18
click at [538, 202] on input "Courtney ev" at bounding box center [519, 205] width 124 height 18
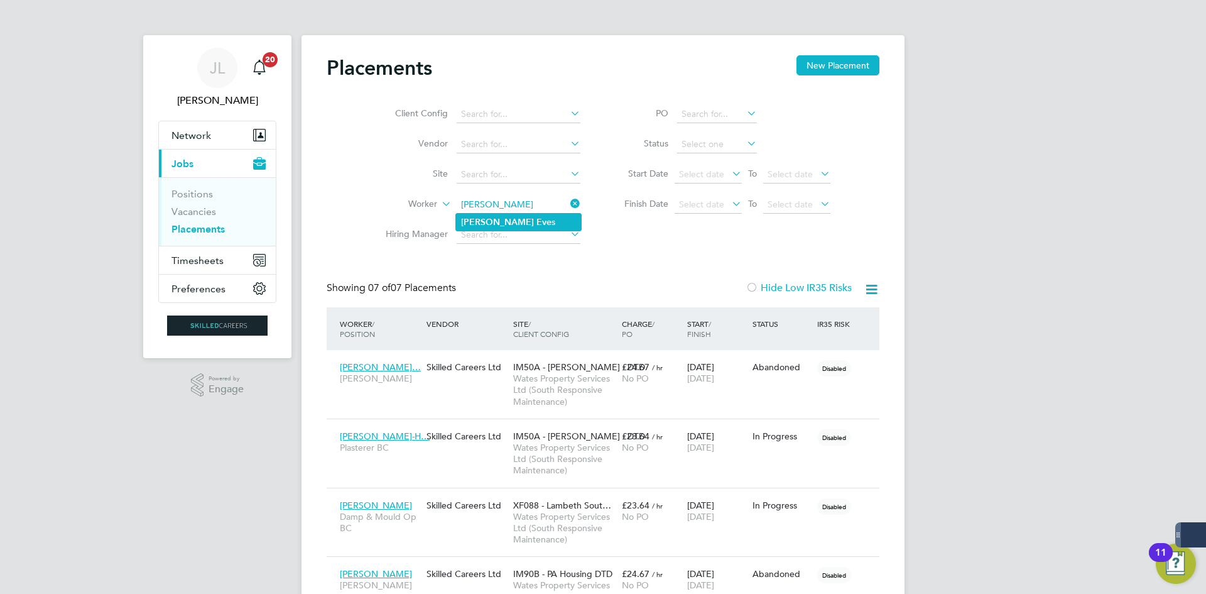
click at [533, 214] on li "Courtney Eve s" at bounding box center [518, 222] width 125 height 17
type input "[PERSON_NAME]"
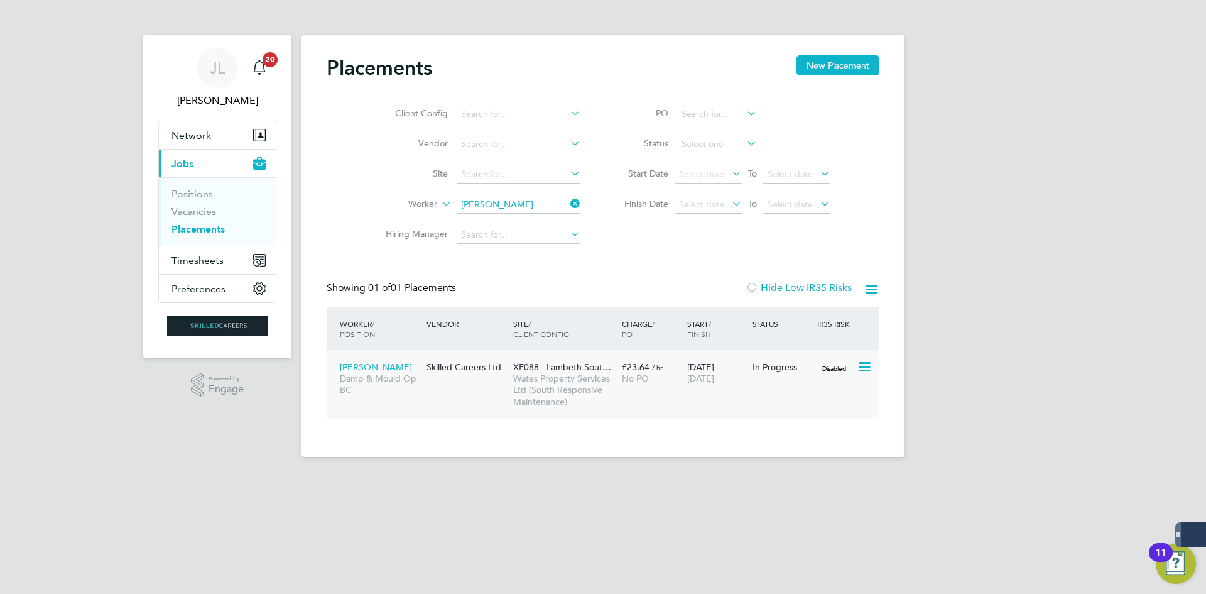
click at [709, 366] on div "29 Sep 2025 26 Dec 2025" at bounding box center [716, 372] width 65 height 35
click at [227, 256] on button "Timesheets" at bounding box center [217, 260] width 117 height 28
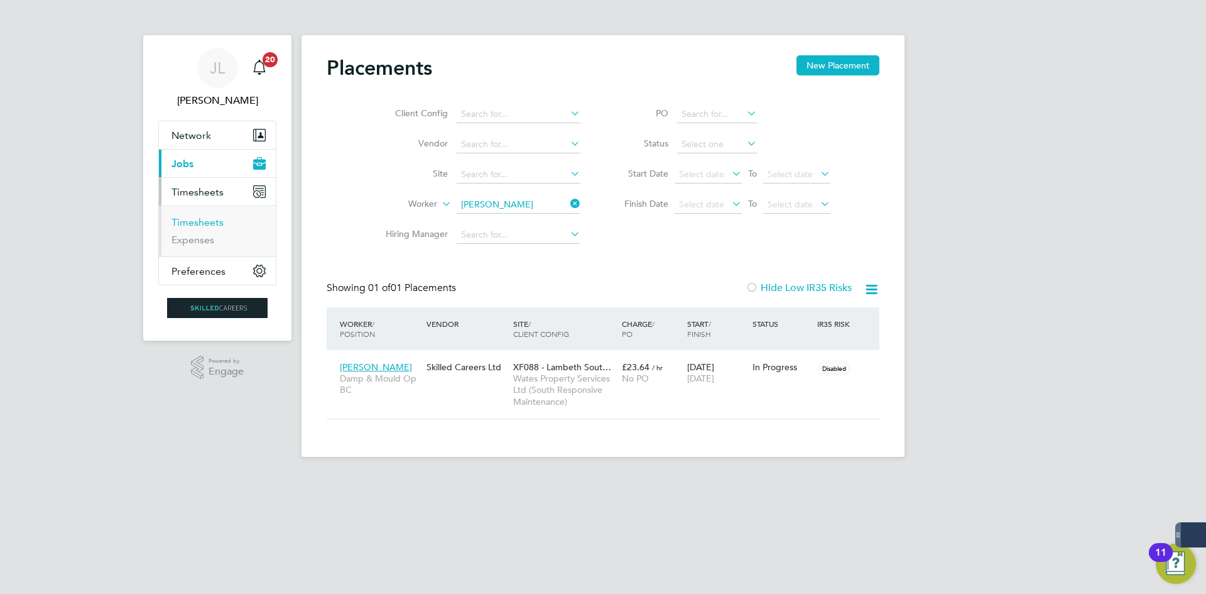
drag, startPoint x: 216, startPoint y: 222, endPoint x: 227, endPoint y: 233, distance: 15.1
click at [216, 222] on link "Timesheets" at bounding box center [197, 222] width 52 height 12
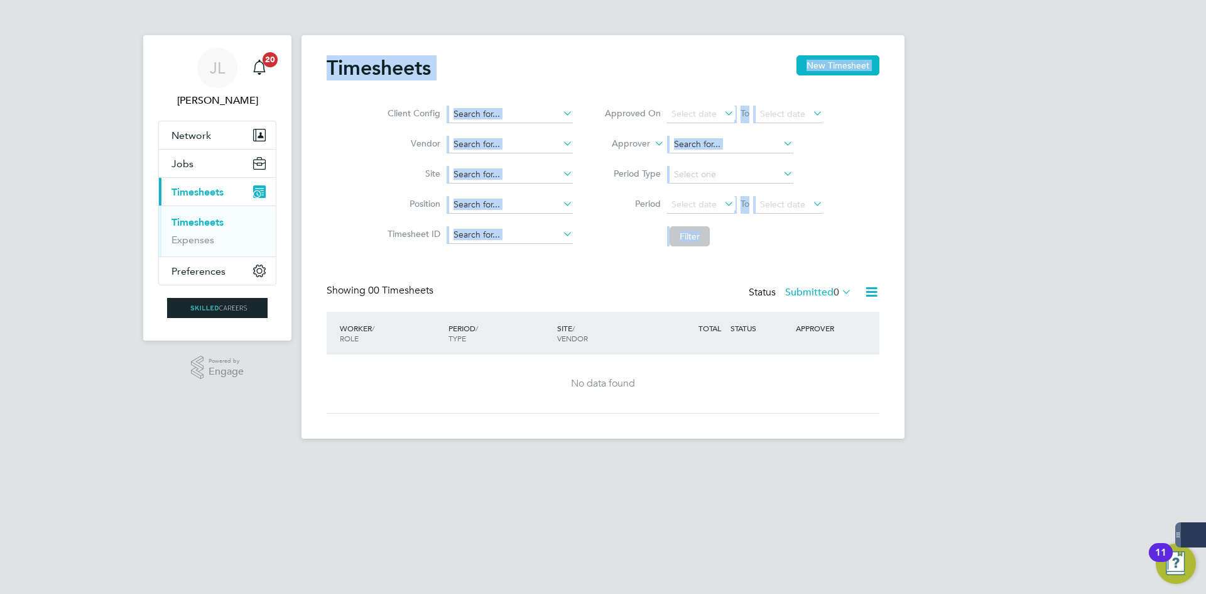
drag, startPoint x: 1010, startPoint y: 249, endPoint x: 247, endPoint y: 0, distance: 802.3
click at [250, 9] on div "JL Joe Laws Notifications 20 Applications: Network Businesses Sites Workers Con…" at bounding box center [603, 229] width 1206 height 459
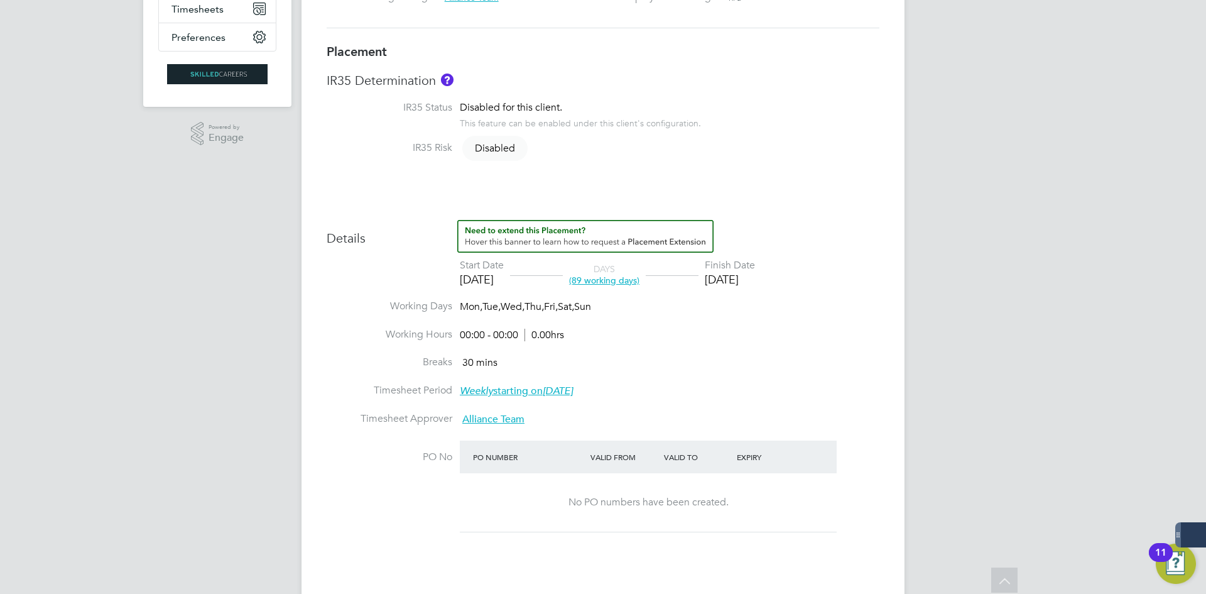
click at [476, 280] on div "[DATE]" at bounding box center [482, 279] width 44 height 14
click at [477, 280] on div "[DATE]" at bounding box center [482, 279] width 44 height 14
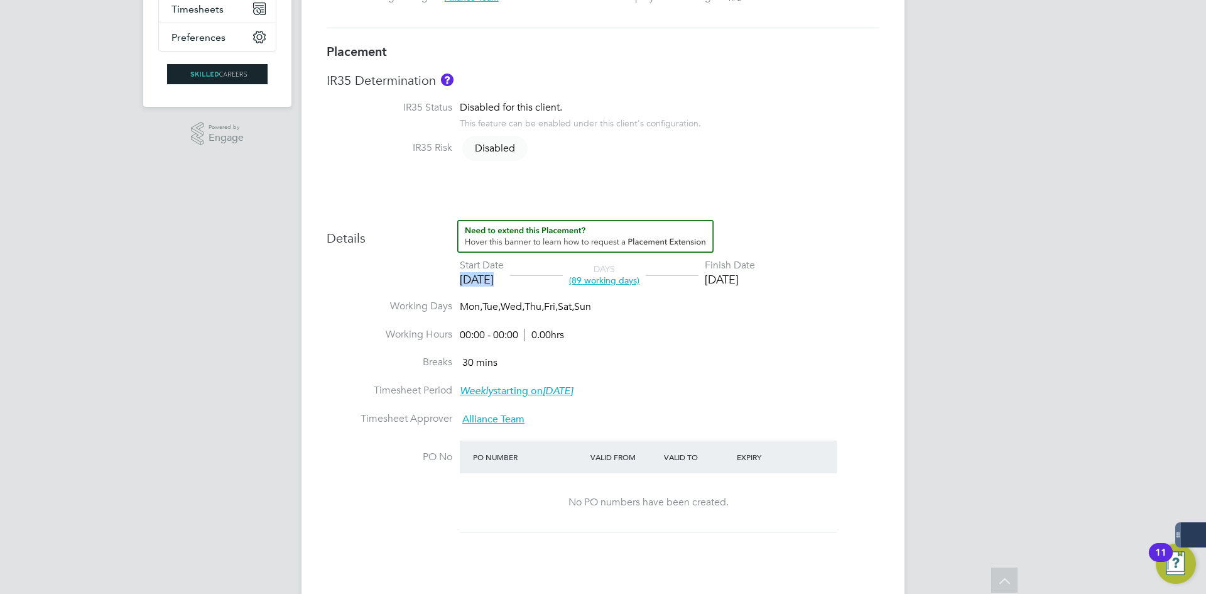
click at [477, 280] on div "[DATE]" at bounding box center [482, 279] width 44 height 14
click at [477, 277] on div "[DATE]" at bounding box center [482, 279] width 44 height 14
click at [477, 271] on div "Start Date" at bounding box center [482, 265] width 44 height 13
click at [477, 270] on div "Start Date" at bounding box center [482, 265] width 44 height 13
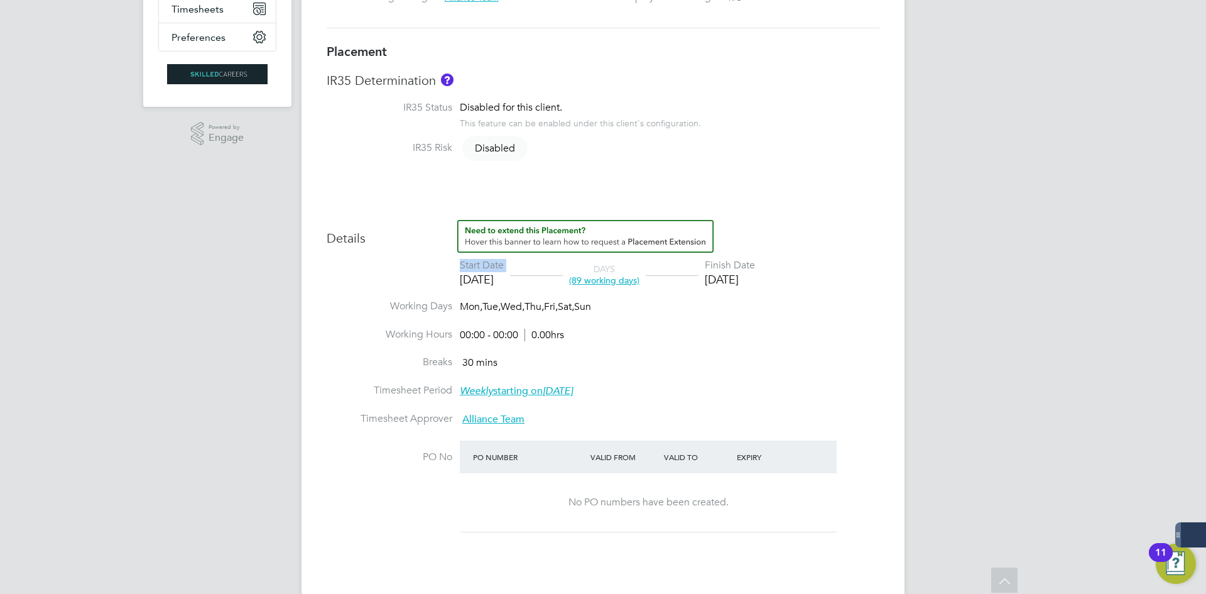
click at [477, 270] on div "Start Date" at bounding box center [482, 265] width 44 height 13
click at [314, 242] on div "Placement Details Unfollow CE Courtney Eves m: 07922622387 Placement ID P303475…" at bounding box center [602, 463] width 603 height 1358
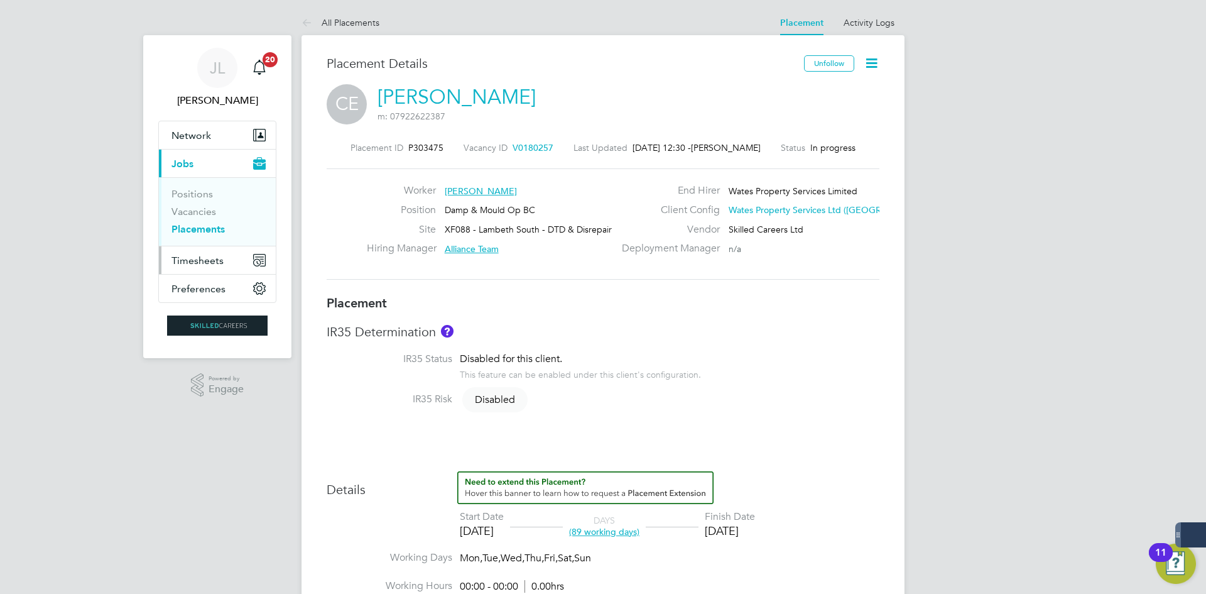
drag, startPoint x: 200, startPoint y: 261, endPoint x: 200, endPoint y: 253, distance: 8.2
click at [200, 256] on span "Timesheets" at bounding box center [197, 260] width 52 height 12
click at [207, 264] on button "Timesheets" at bounding box center [217, 260] width 117 height 28
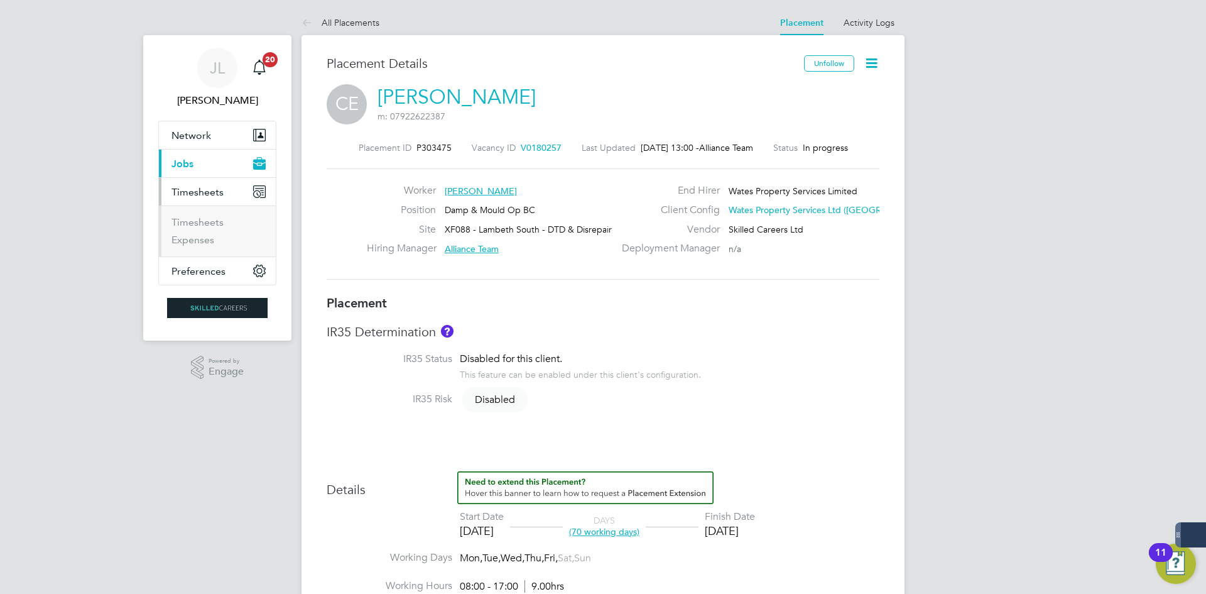
click at [195, 229] on li "Timesheets" at bounding box center [218, 225] width 94 height 18
click at [197, 224] on link "Timesheets" at bounding box center [197, 222] width 52 height 12
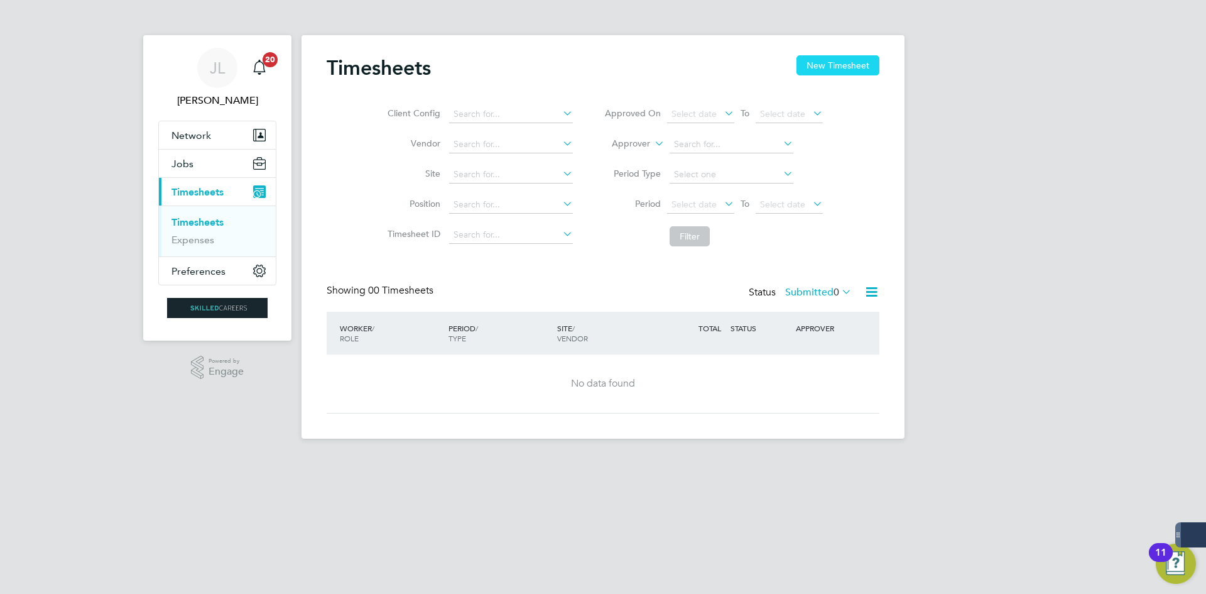
click at [806, 65] on button "New Timesheet" at bounding box center [837, 65] width 83 height 20
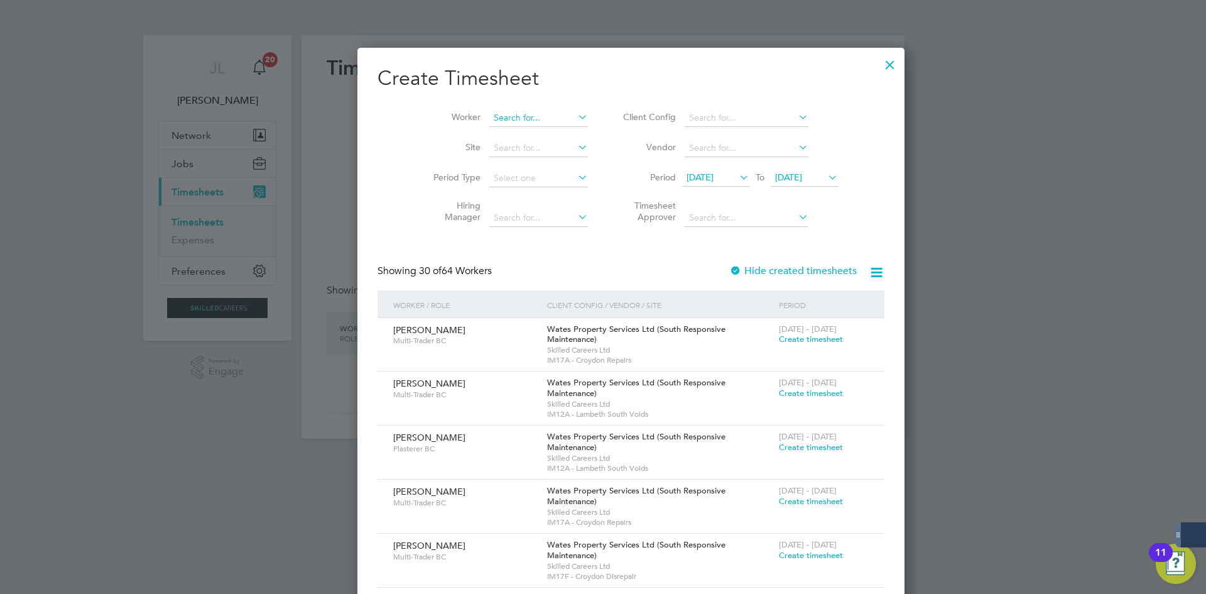
click at [489, 122] on input at bounding box center [538, 118] width 99 height 18
type input "r"
click at [486, 135] on li "[PERSON_NAME] lleja" at bounding box center [551, 134] width 183 height 17
type input "[PERSON_NAME]"
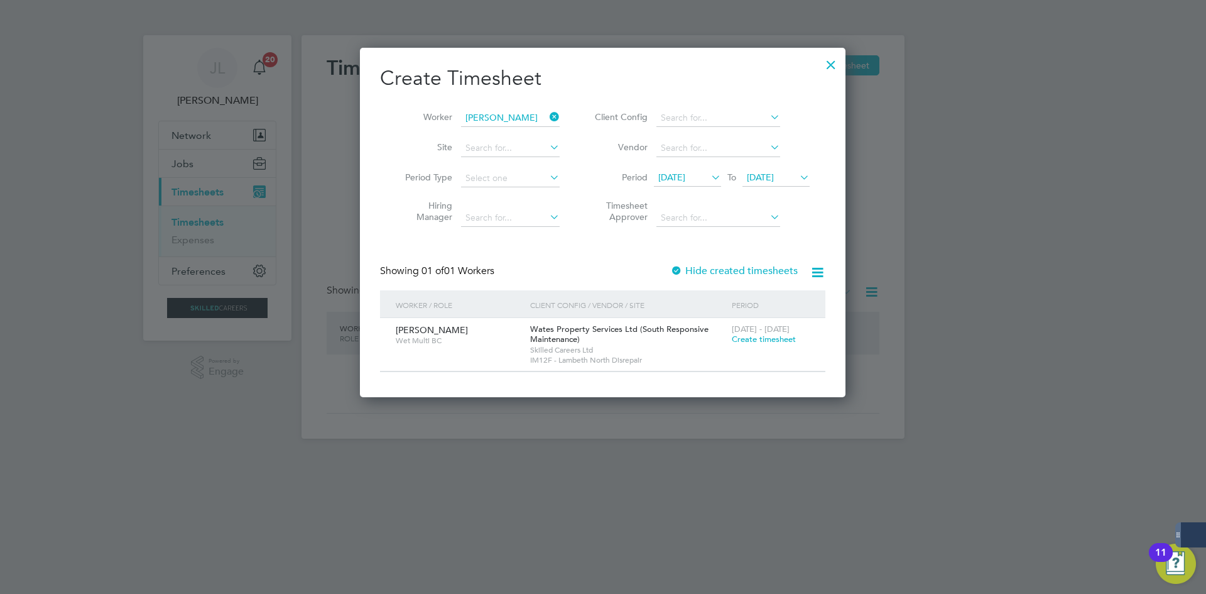
click at [831, 58] on div at bounding box center [831, 61] width 23 height 23
